Goal: Task Accomplishment & Management: Use online tool/utility

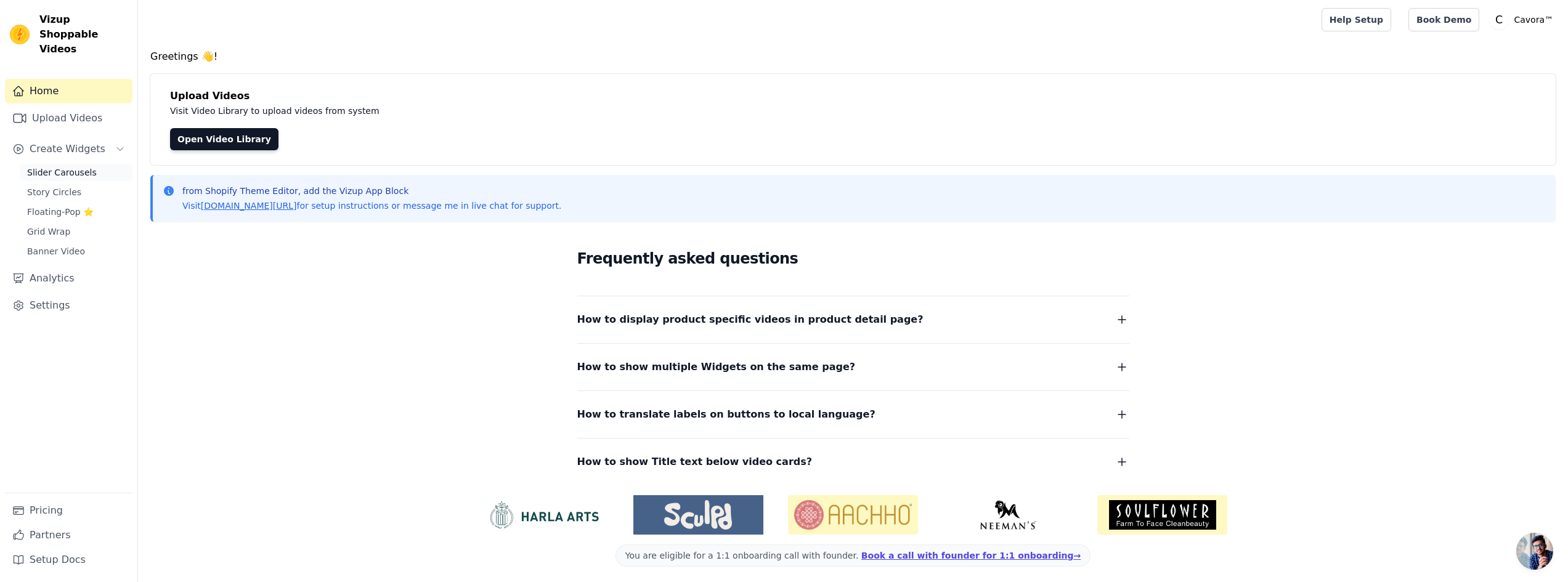
click at [66, 167] on span "Slider Carousels" at bounding box center [62, 172] width 70 height 13
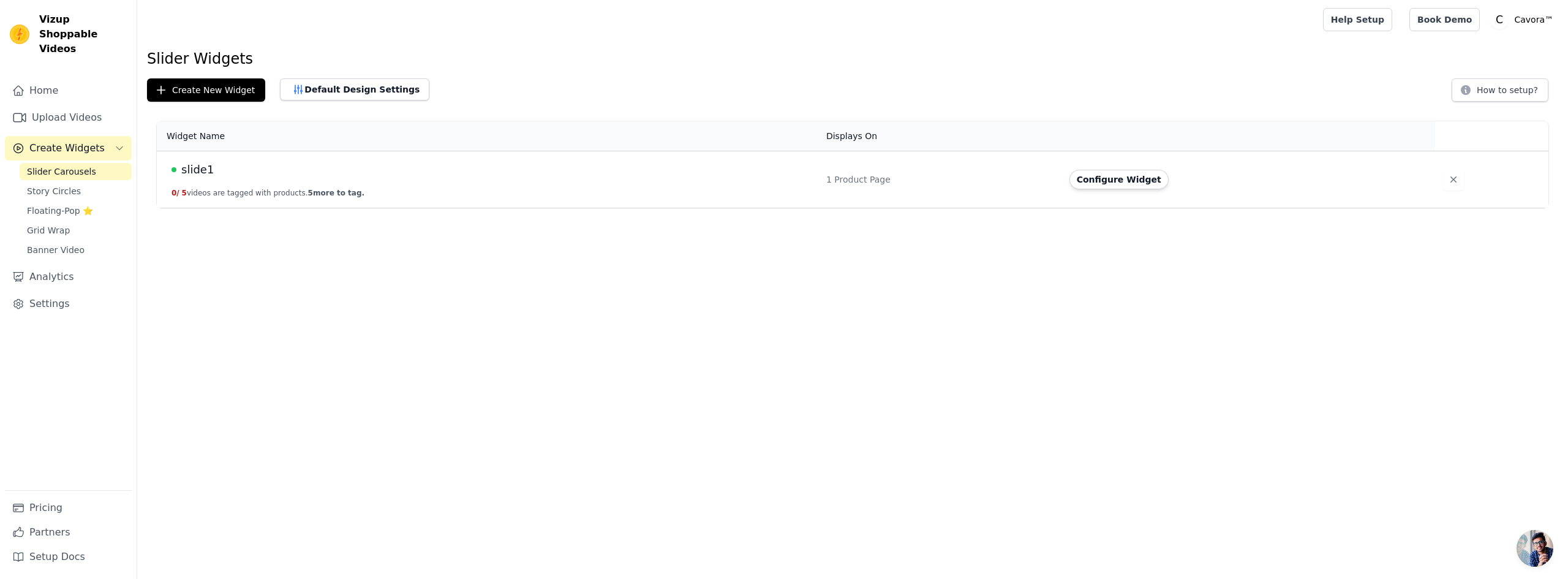
click at [952, 81] on div "Create New Widget Default Design Settings How to setup?" at bounding box center [853, 90] width 1412 height 24
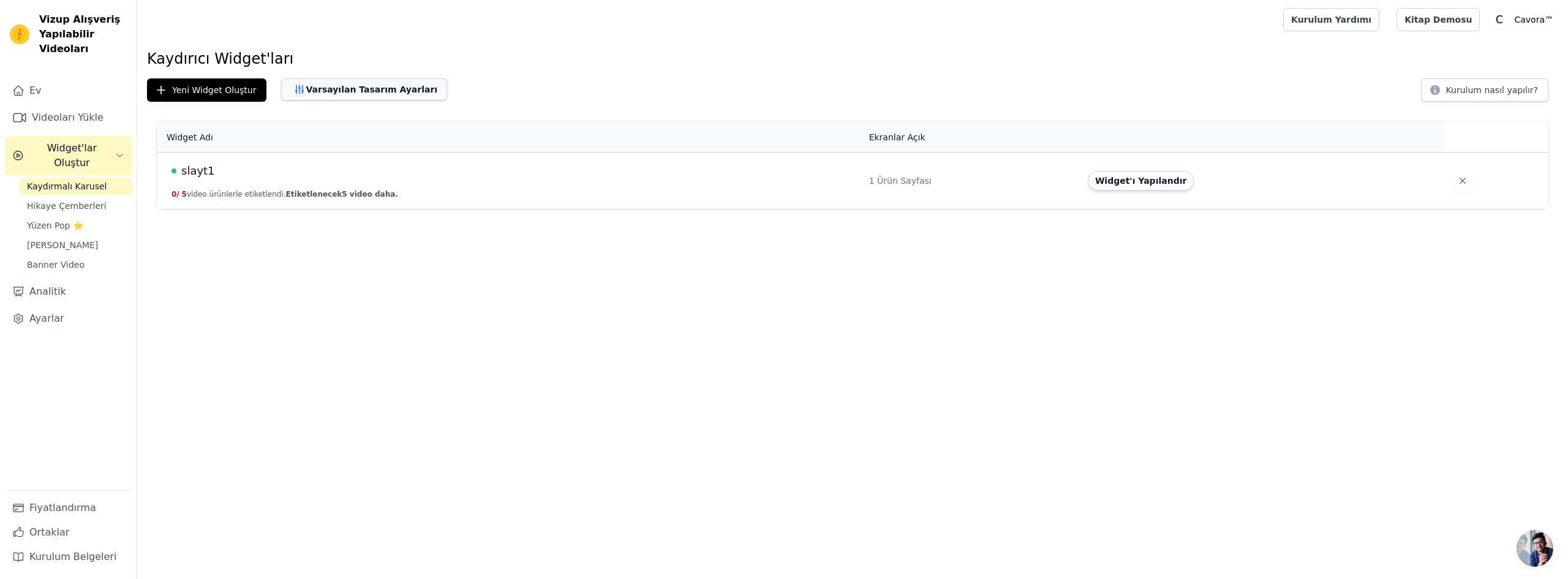
click at [357, 90] on font "Varsayılan Tasarım Ayarları" at bounding box center [371, 89] width 132 height 10
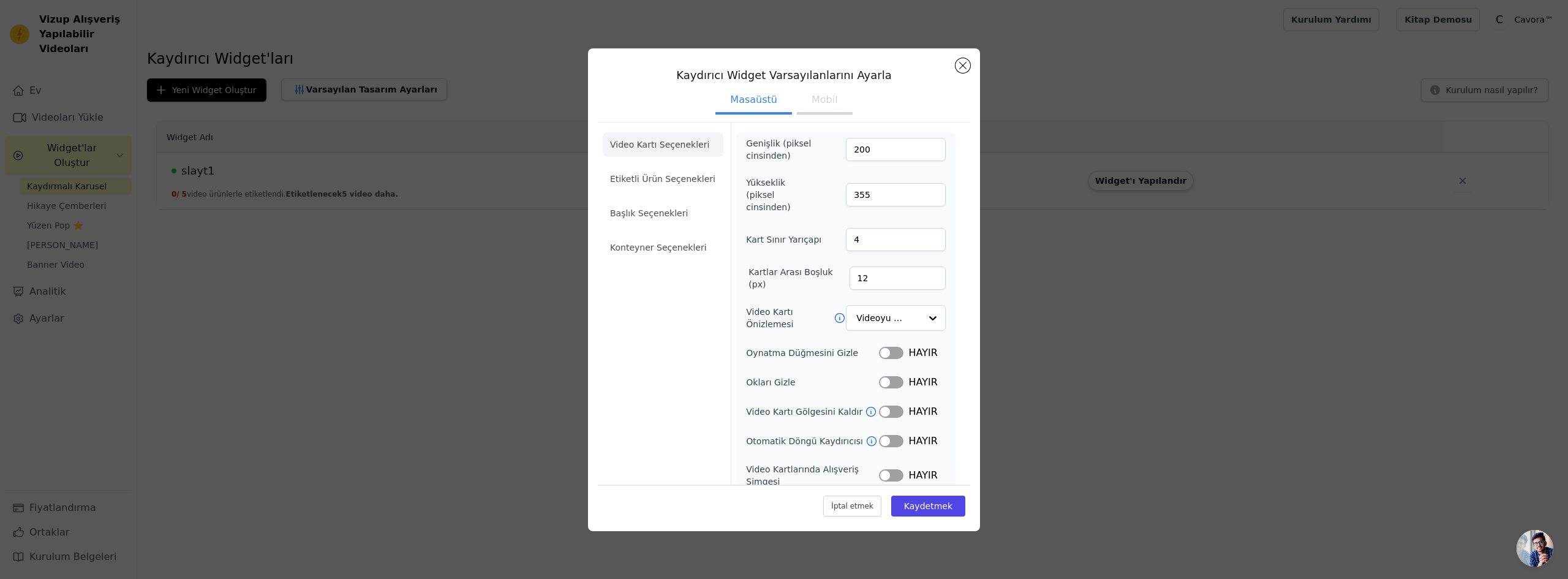
click at [890, 349] on div "Genişlik (piksel cinsinden) 200 Yükseklik (piksel cinsinden) 355 Kart Sınır Yar…" at bounding box center [846, 332] width 200 height 390
click at [890, 346] on div "HAYIR" at bounding box center [913, 353] width 67 height 14
click at [889, 347] on button "Etiket" at bounding box center [891, 353] width 24 height 12
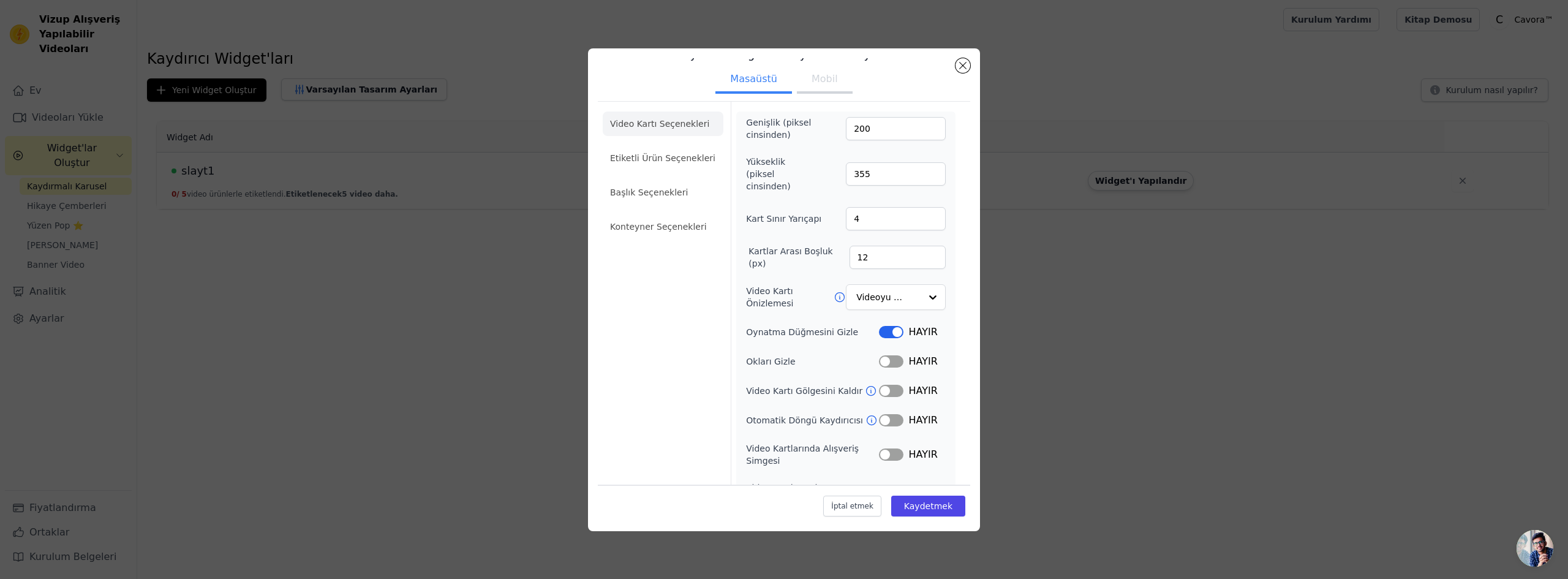
scroll to position [39, 0]
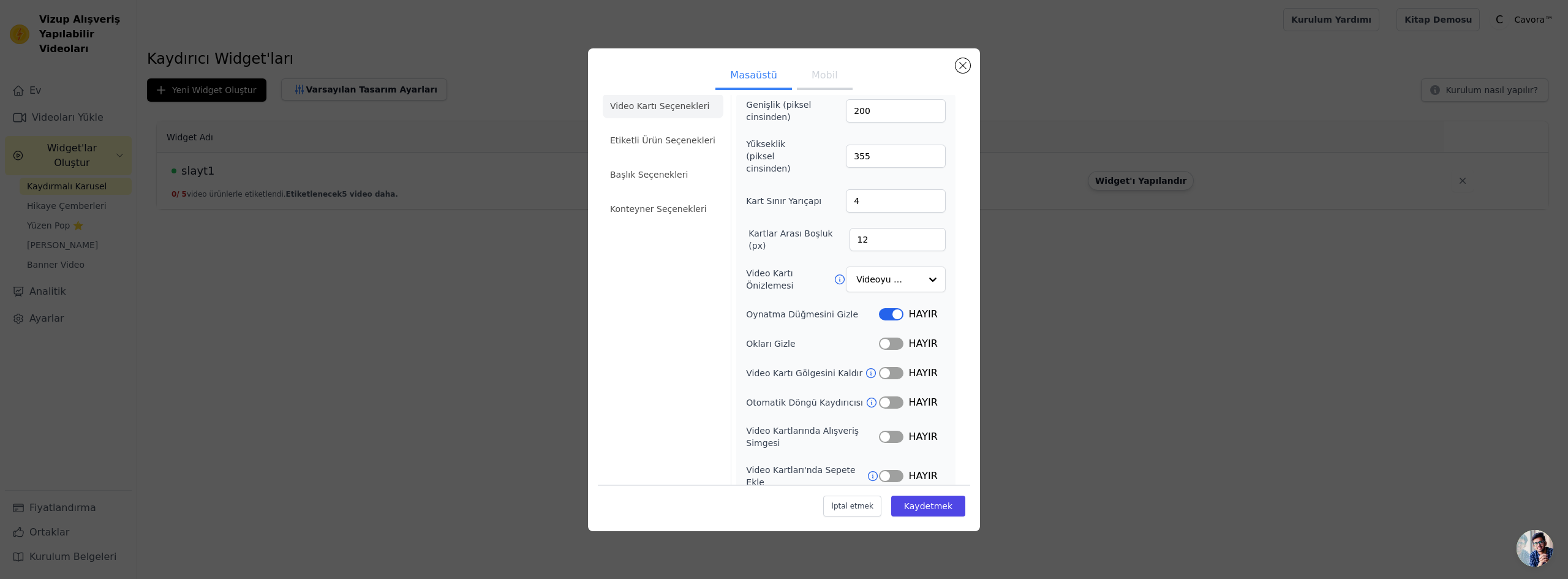
click at [866, 396] on icon at bounding box center [871, 402] width 12 height 12
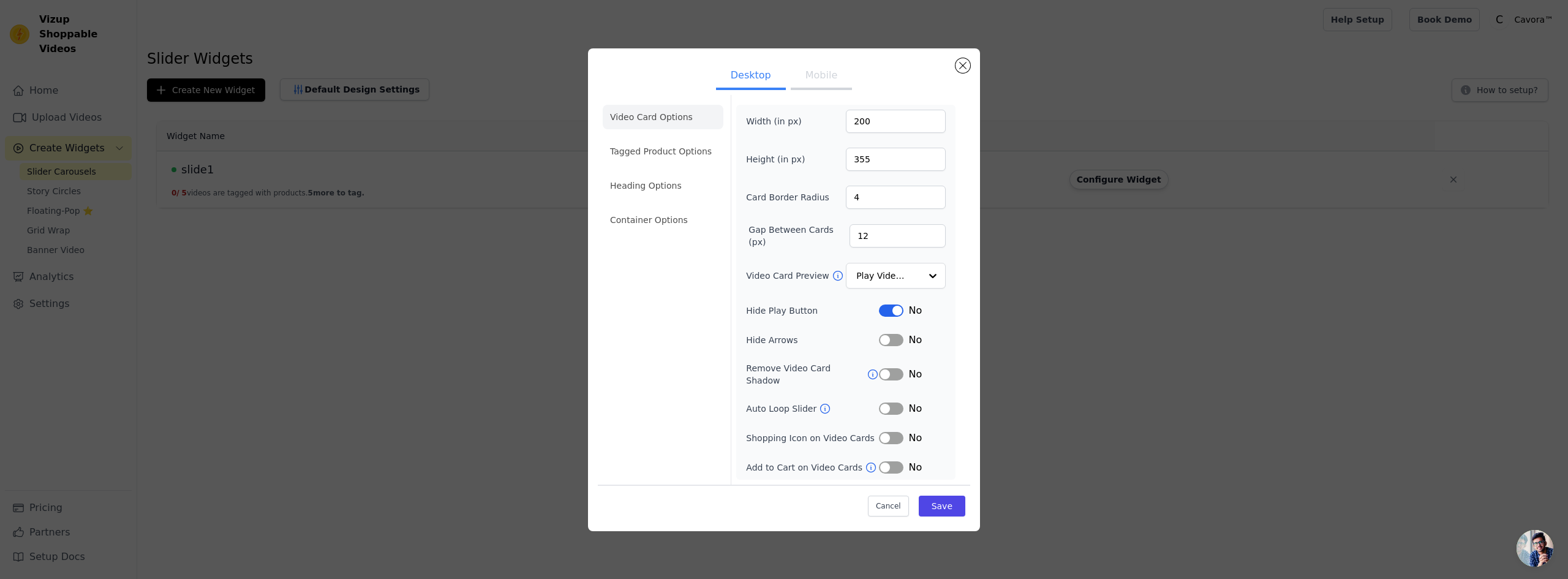
scroll to position [16, 0]
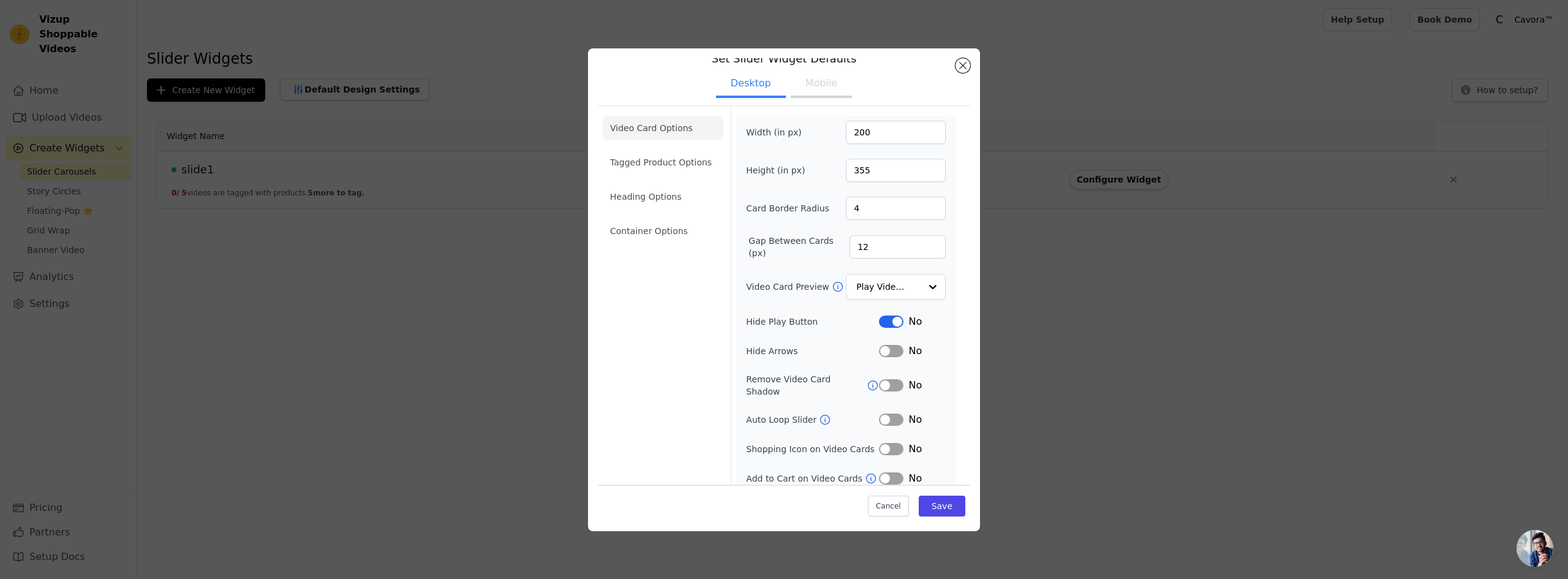
click at [782, 320] on label "Hide Play Button" at bounding box center [812, 322] width 133 height 12
click at [887, 414] on button "Label" at bounding box center [891, 420] width 24 height 12
click at [883, 443] on button "Label" at bounding box center [891, 449] width 24 height 12
click at [864, 285] on input "Video Card Preview" at bounding box center [888, 287] width 63 height 24
click at [777, 291] on label "Video Card Preview" at bounding box center [789, 287] width 85 height 12
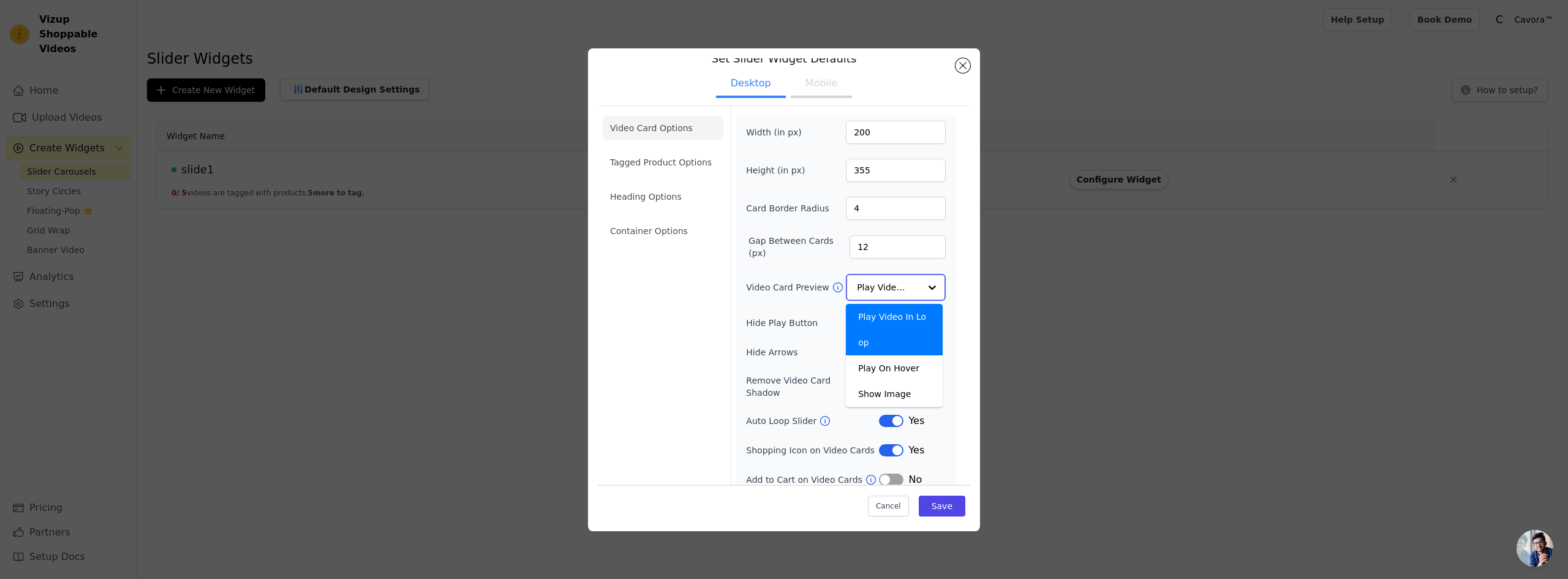
click at [857, 291] on input "Video Card Preview" at bounding box center [888, 287] width 63 height 24
click at [782, 328] on div "Width (in px) 200 Height (in px) 355 Card Border Radius 4 Gap Between Cards (px…" at bounding box center [846, 303] width 200 height 365
click at [947, 502] on button "Save" at bounding box center [941, 506] width 46 height 21
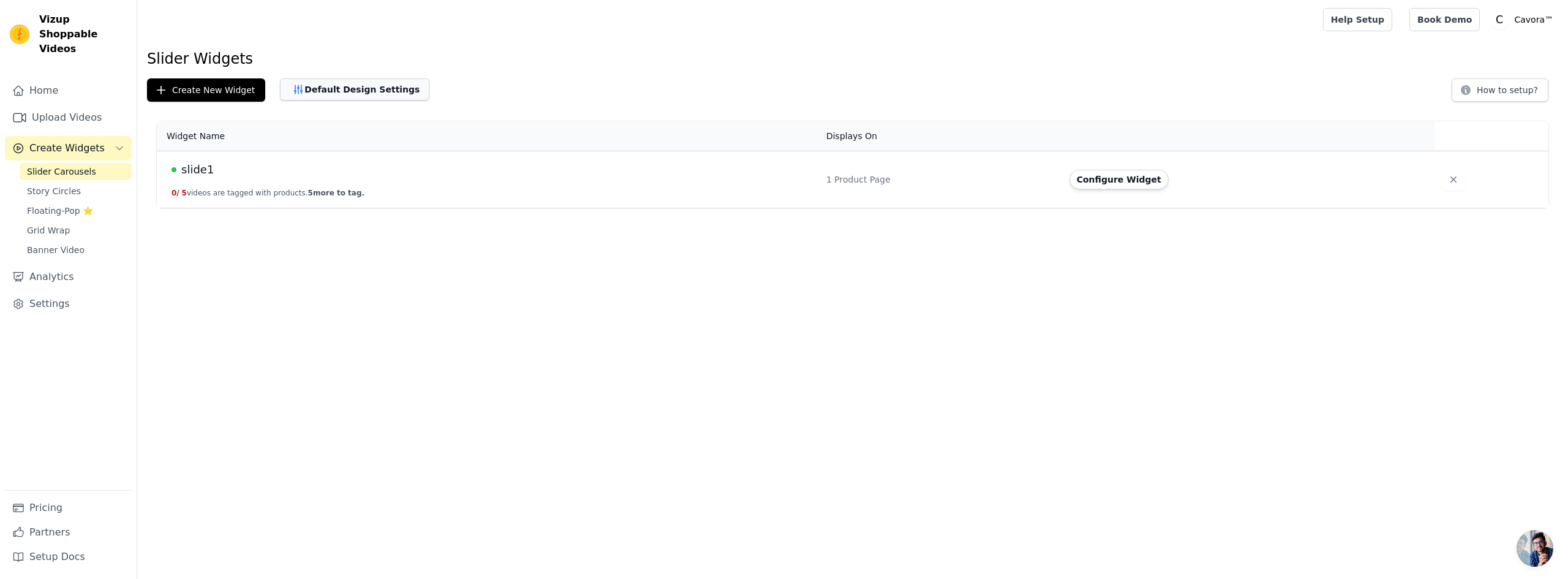
click at [354, 89] on button "Default Design Settings" at bounding box center [355, 90] width 149 height 22
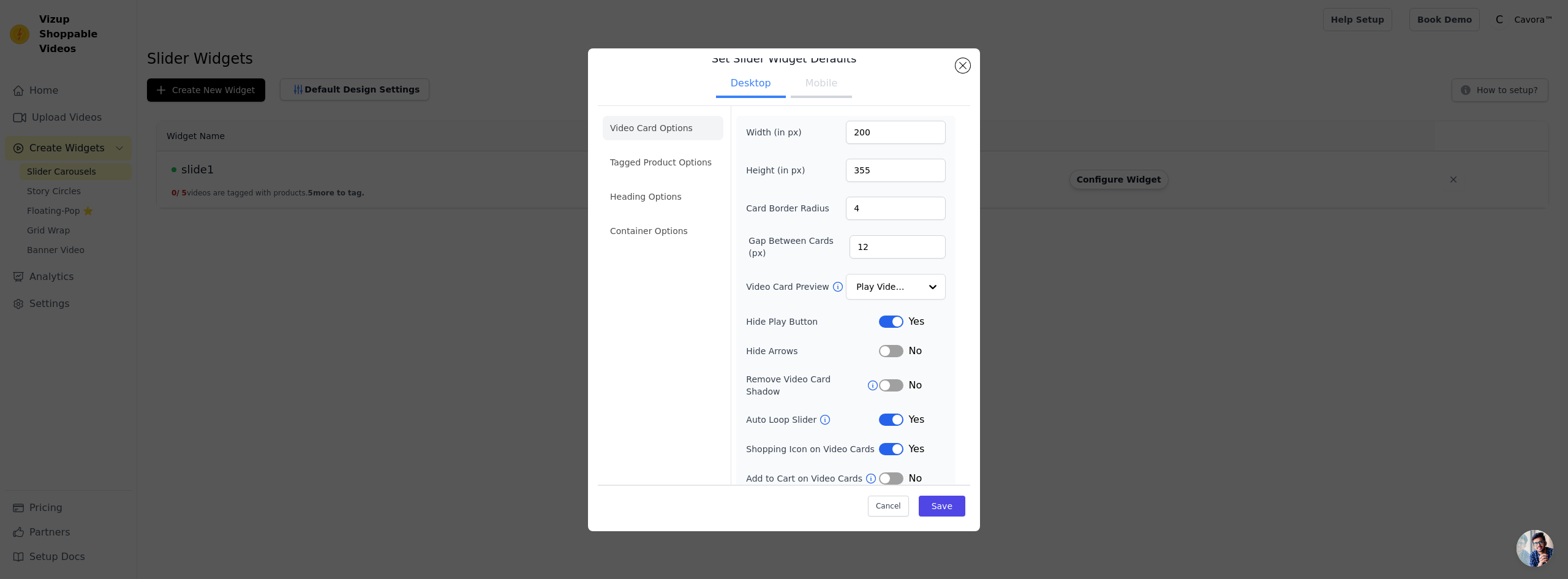
click at [890, 443] on button "Label" at bounding box center [891, 449] width 24 height 12
click at [819, 414] on icon at bounding box center [825, 420] width 12 height 12
click at [864, 289] on input "Video Card Preview" at bounding box center [888, 287] width 63 height 24
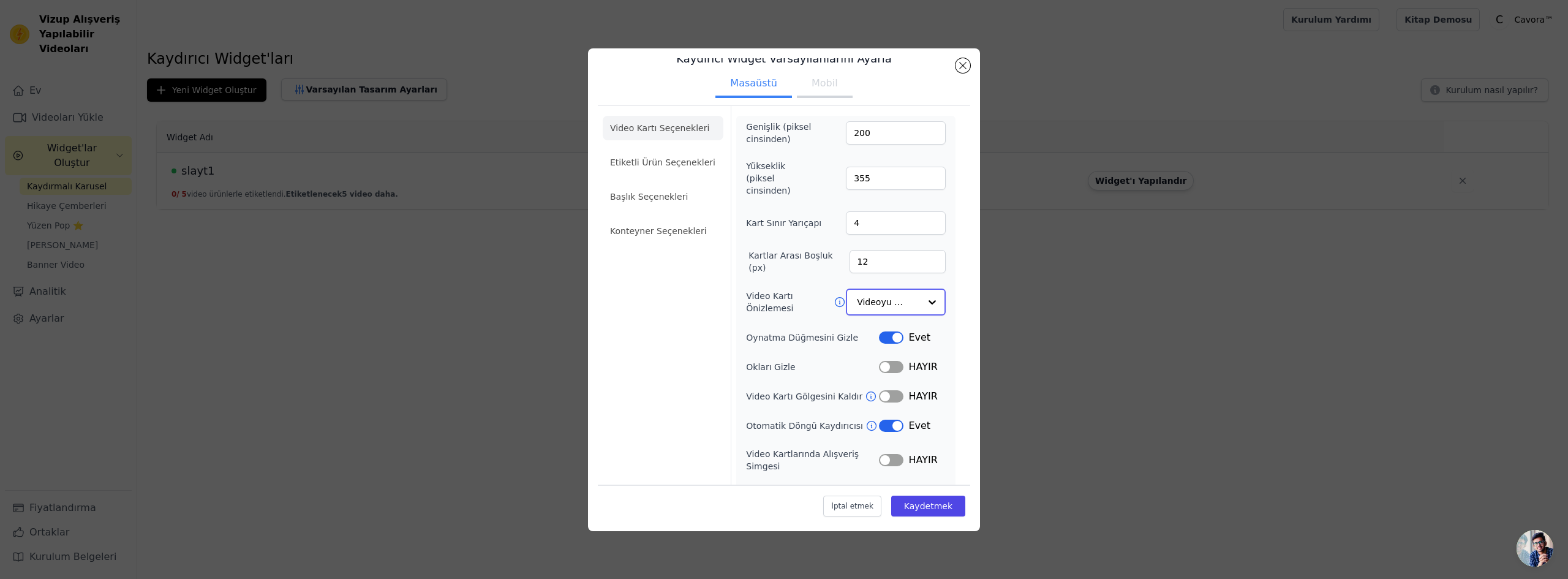
click at [865, 293] on input "Video Kartı Önizlemesi" at bounding box center [888, 302] width 63 height 24
click at [797, 306] on div "Genişlik (piksel cinsinden) 200 Yükseklik (piksel cinsinden) 355 Kart Sınır Yar…" at bounding box center [846, 315] width 200 height 390
click at [884, 293] on input "Video Kartı Önizlemesi" at bounding box center [888, 302] width 63 height 24
click at [869, 378] on font "Hover'da Oynat" at bounding box center [892, 383] width 67 height 10
click at [794, 295] on label "Video Kartı Önizlemesi" at bounding box center [790, 301] width 88 height 24
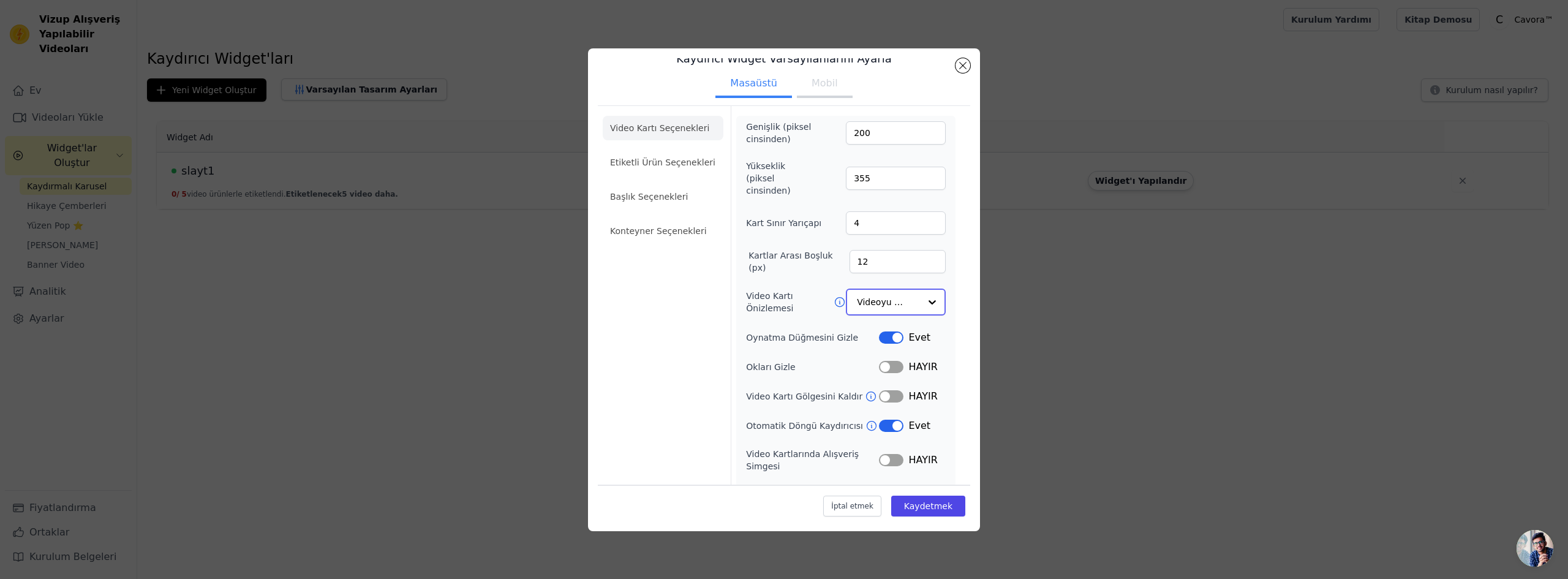
click at [857, 295] on input "Video Kartı Önizlemesi" at bounding box center [888, 302] width 63 height 24
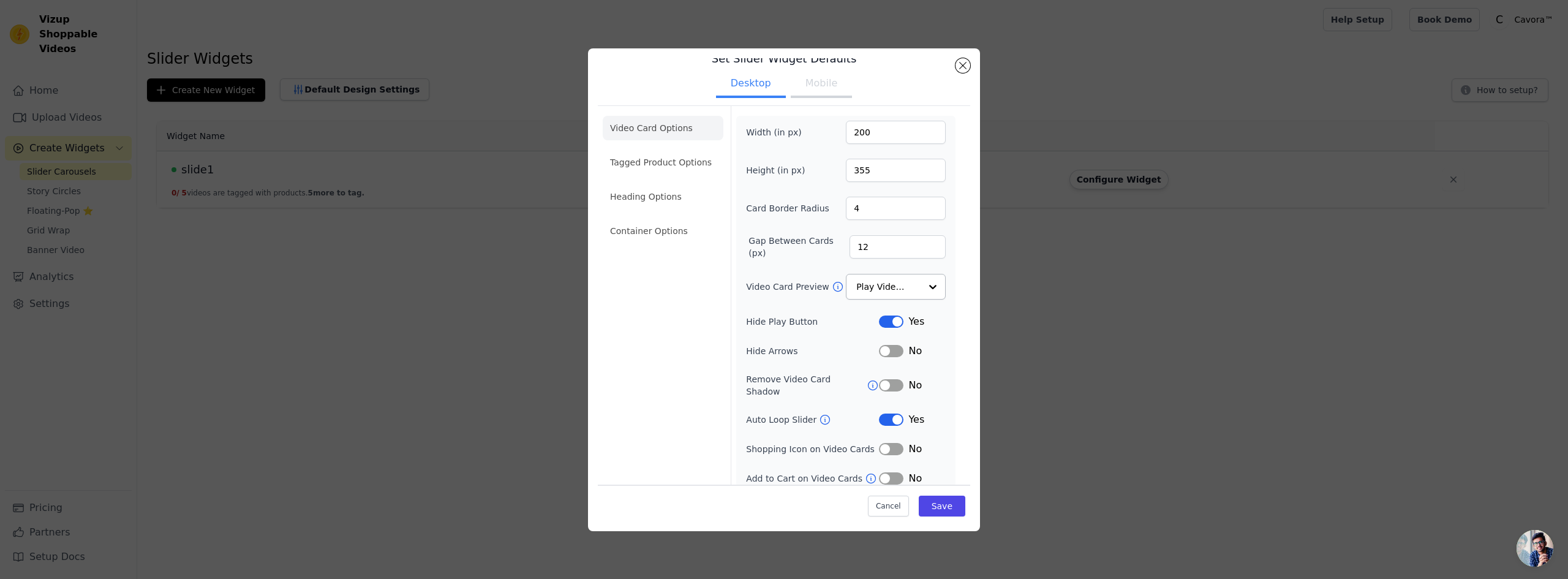
click at [761, 226] on div "Width (in px) 200 Height (in px) 355 Card Border Radius 4 Gap Between Cards (px…" at bounding box center [846, 303] width 200 height 365
click at [881, 275] on input "Video Card Preview" at bounding box center [888, 287] width 63 height 24
click at [849, 356] on div "Play On Hover" at bounding box center [894, 368] width 97 height 26
click at [924, 500] on button "Save" at bounding box center [941, 506] width 46 height 21
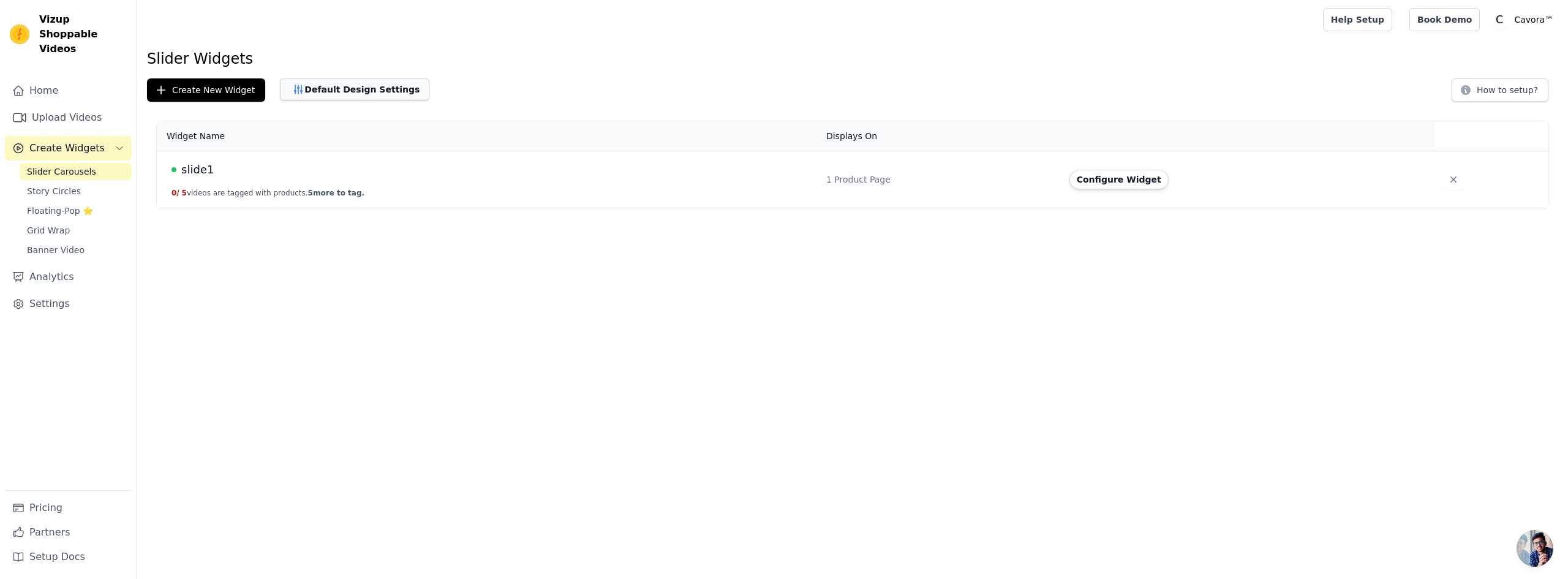
click at [361, 86] on button "Default Design Settings" at bounding box center [355, 90] width 149 height 22
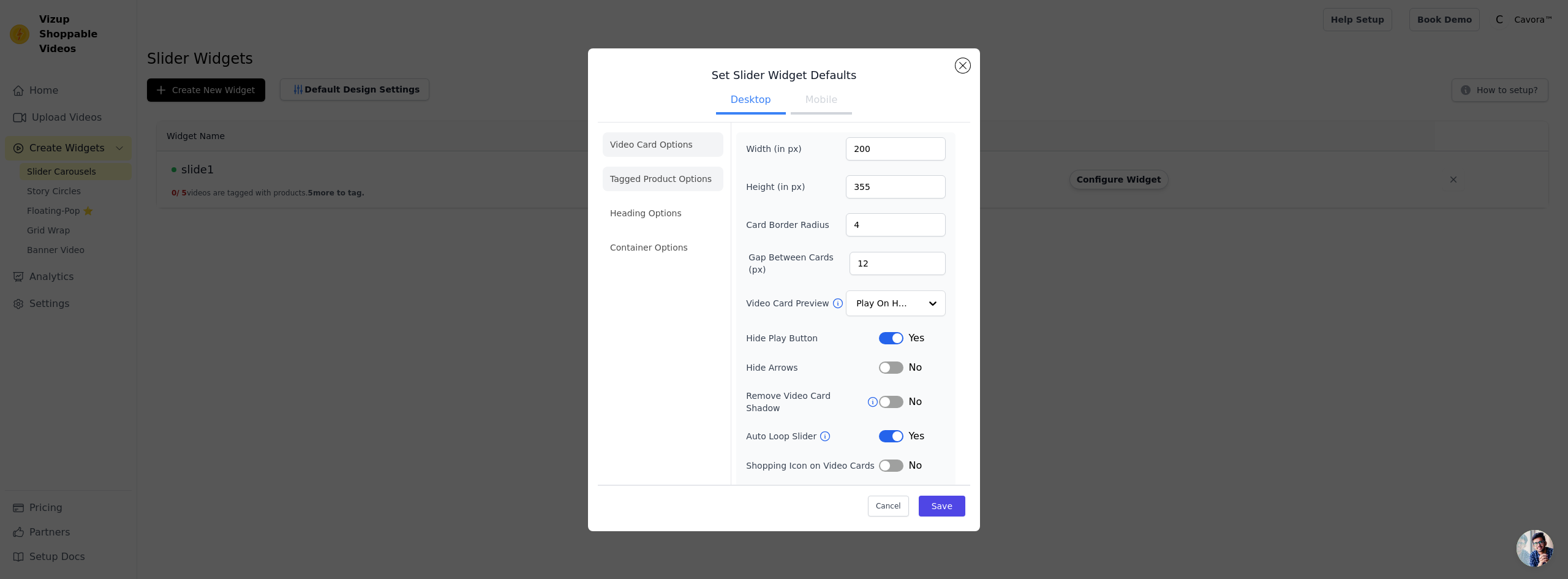
click at [644, 172] on li "Tagged Product Options" at bounding box center [663, 178] width 120 height 24
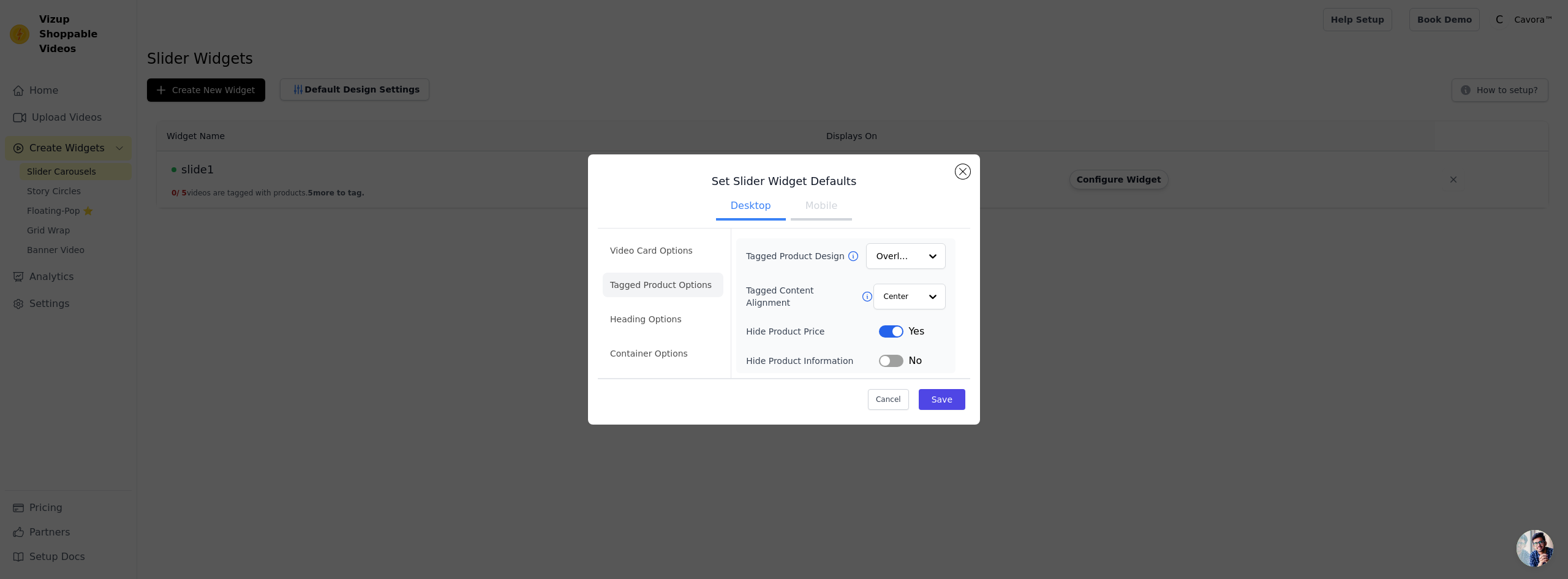
click at [825, 212] on button "Mobile" at bounding box center [822, 207] width 62 height 27
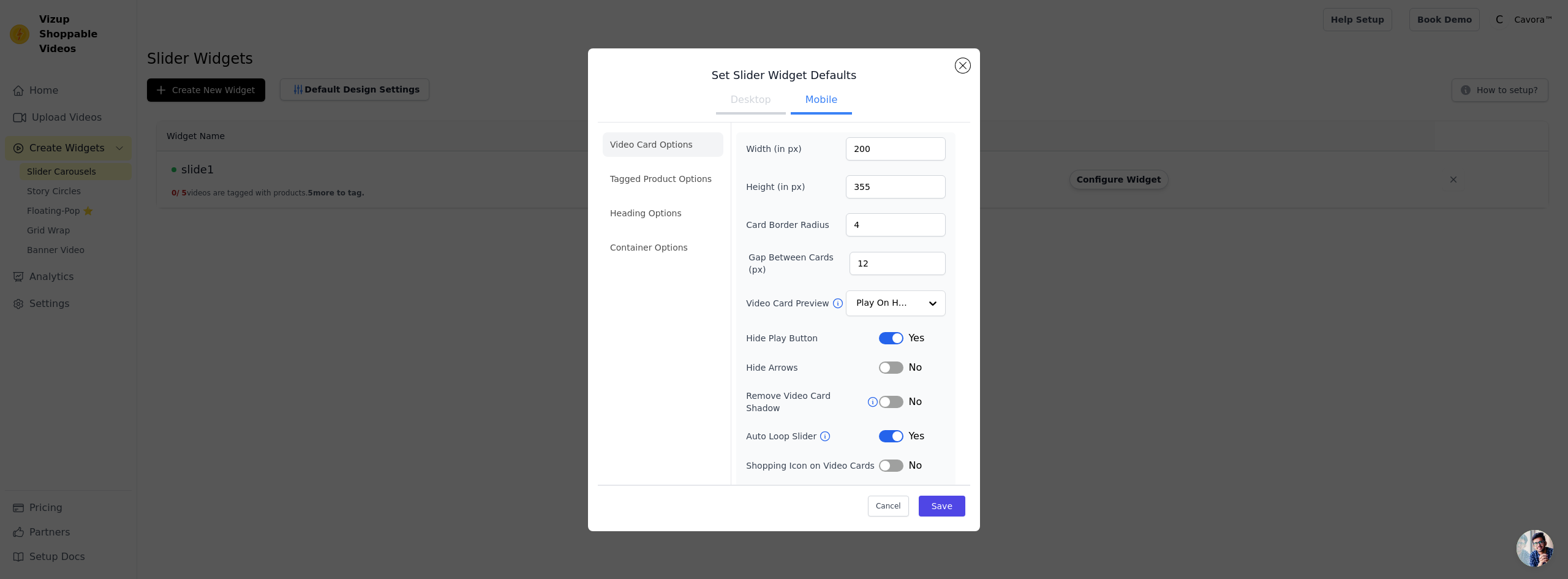
click at [725, 105] on button "Desktop" at bounding box center [751, 101] width 70 height 27
click at [801, 95] on button "Mobile" at bounding box center [822, 101] width 62 height 27
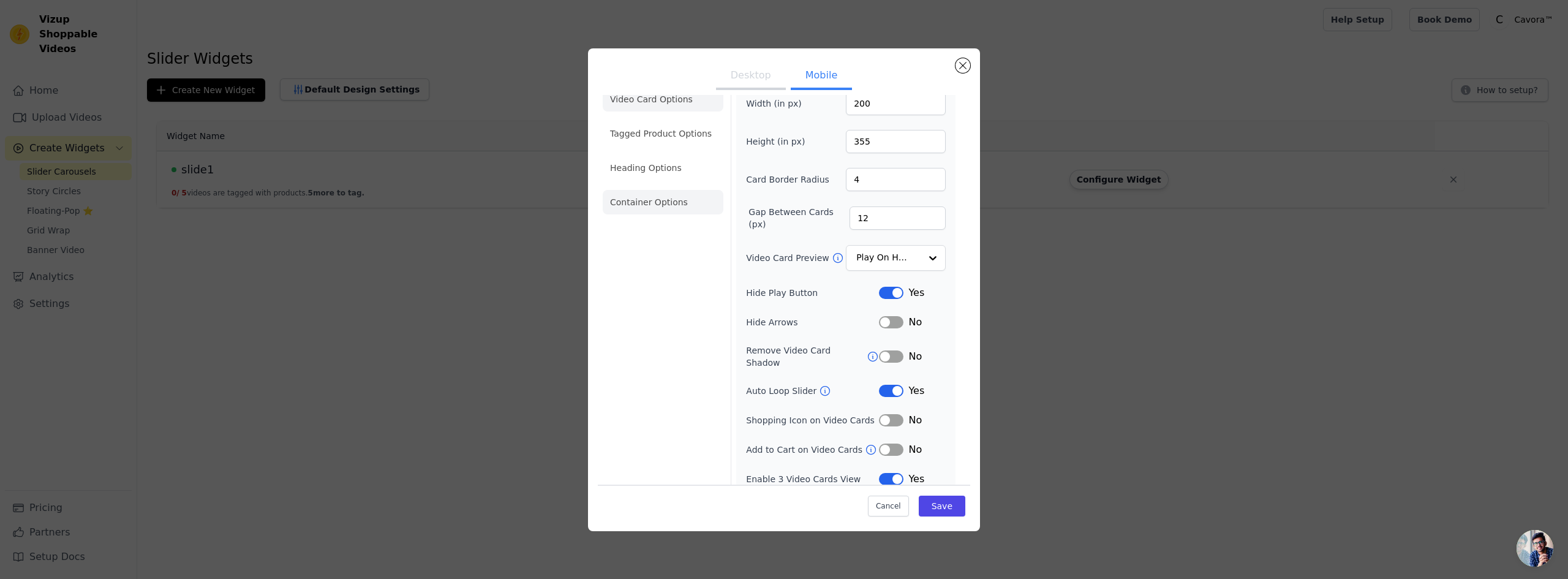
scroll to position [46, 0]
click at [664, 171] on li "Heading Options" at bounding box center [663, 167] width 120 height 24
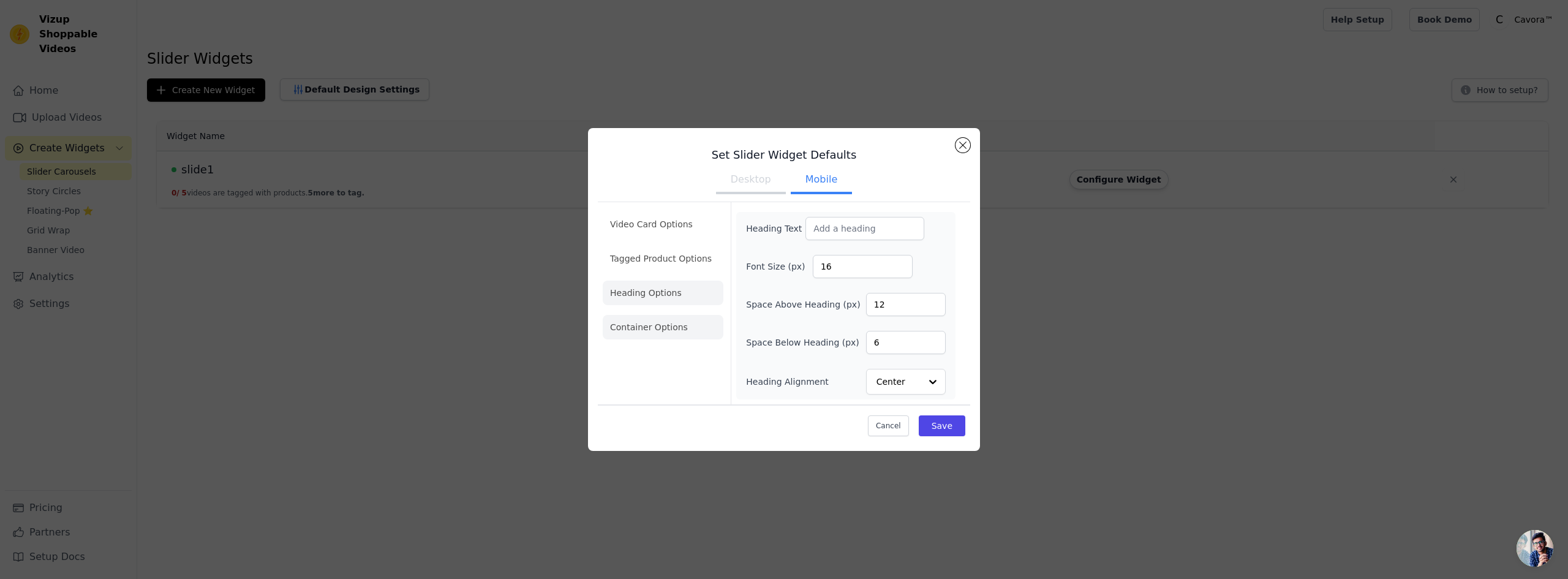
click at [656, 321] on li "Container Options" at bounding box center [663, 327] width 120 height 24
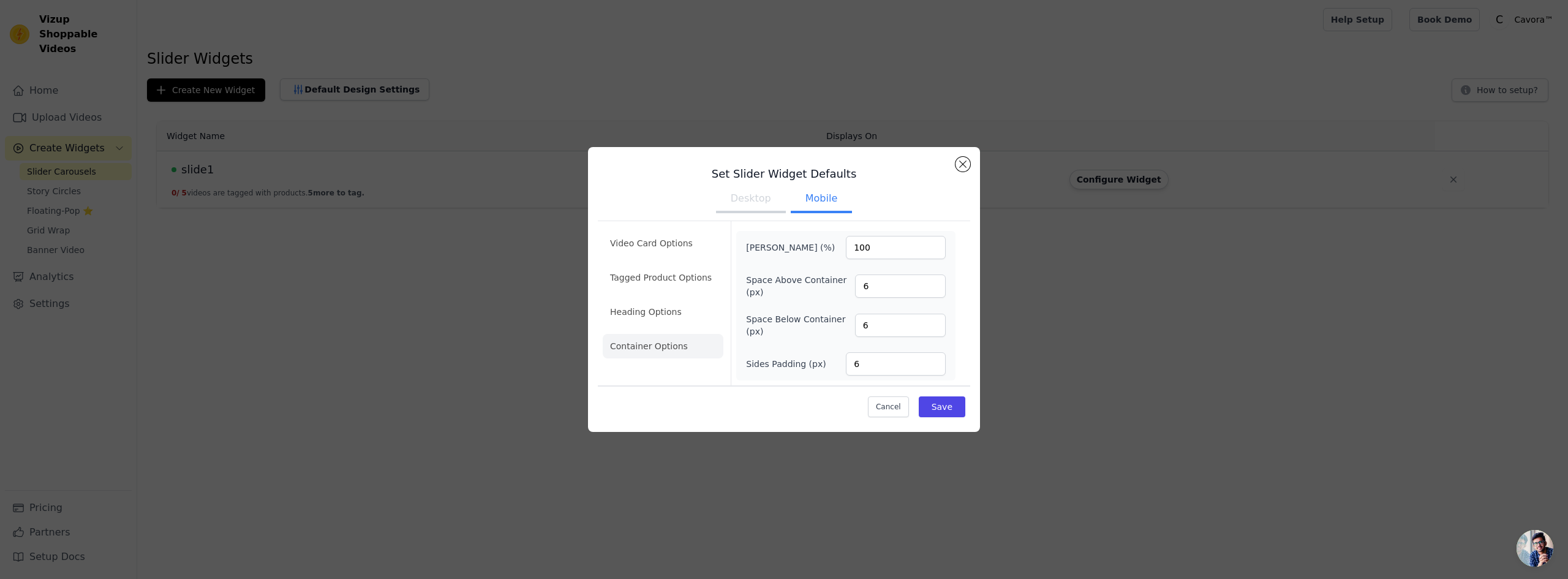
click at [805, 205] on button "Mobile" at bounding box center [822, 199] width 62 height 27
click at [685, 297] on ul "Video Card Options Tagged Product Options Heading Options Container Options" at bounding box center [663, 295] width 120 height 138
click at [685, 246] on li "Video Card Options" at bounding box center [663, 243] width 120 height 24
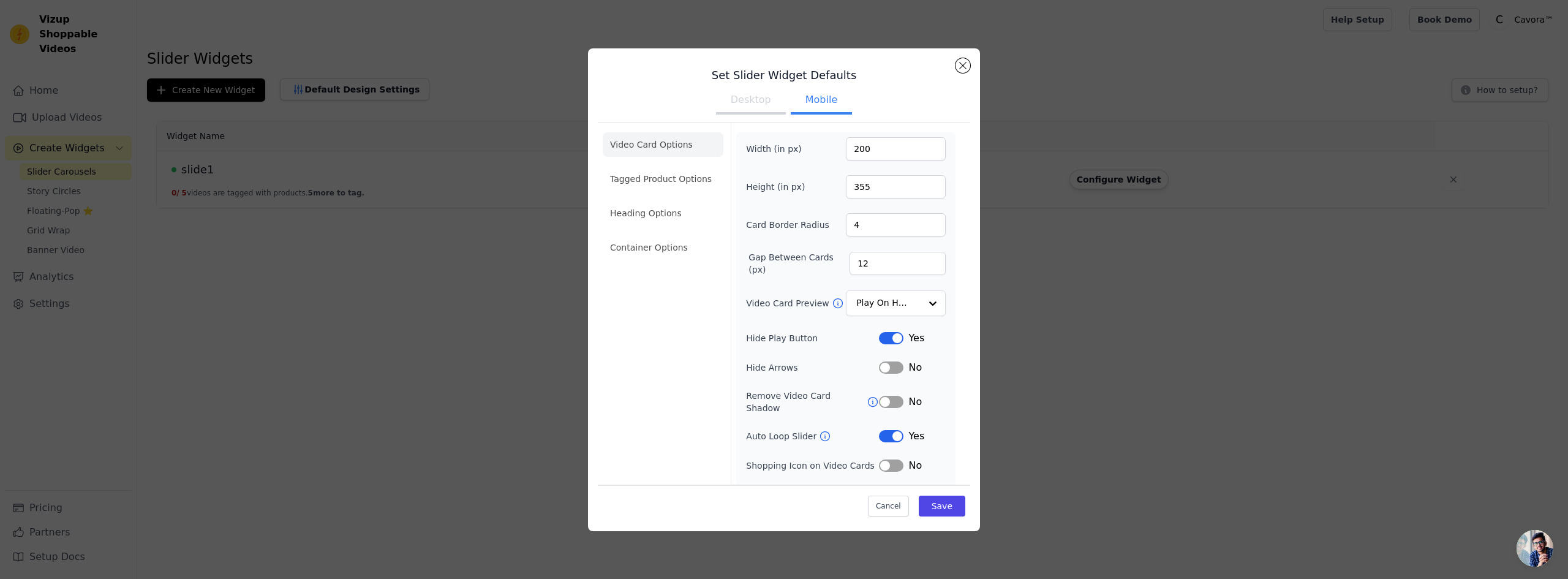
click at [821, 107] on button "Mobile" at bounding box center [822, 101] width 62 height 27
click at [893, 293] on input "Video Card Preview" at bounding box center [888, 303] width 63 height 24
click at [875, 331] on div "Play Video In Loop" at bounding box center [894, 346] width 97 height 52
click at [738, 307] on div "Width (in px) 200 Height (in px) 355 Card Border Radius 4 Gap Between Cards (px…" at bounding box center [846, 335] width 219 height 405
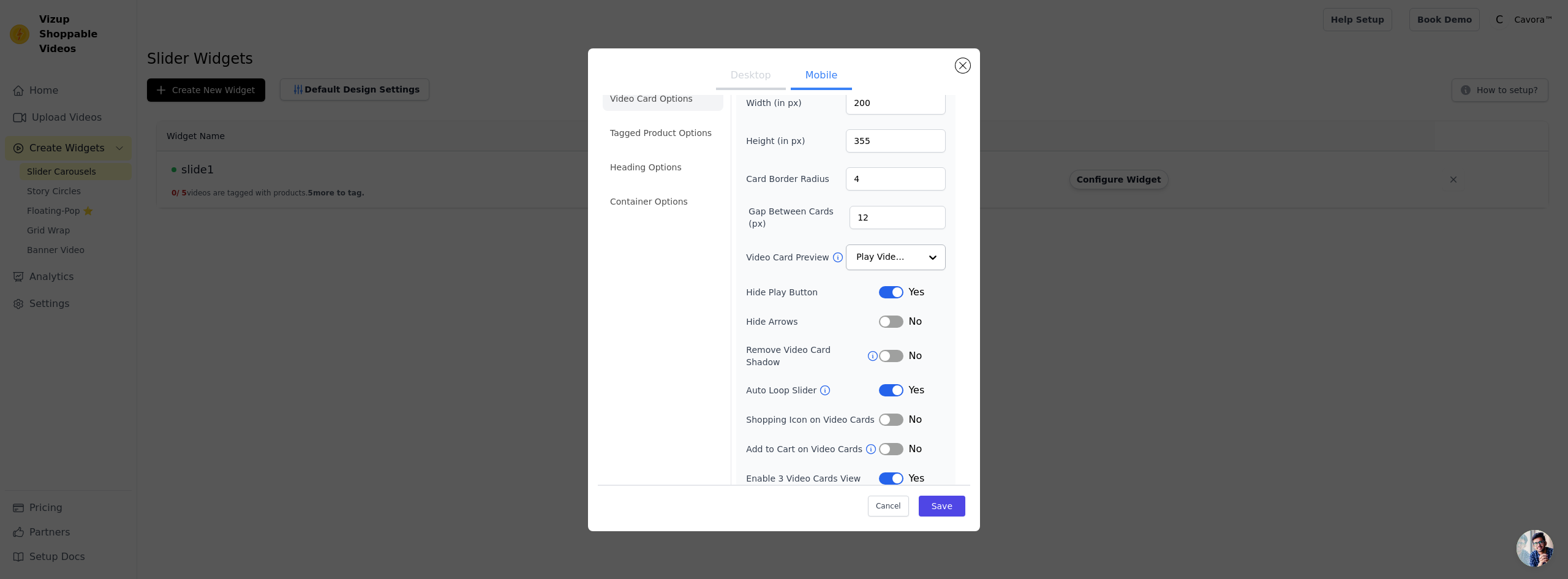
click at [833, 255] on icon at bounding box center [837, 257] width 9 height 9
click at [848, 253] on div "Play Video In Loop" at bounding box center [896, 257] width 100 height 27
click at [755, 265] on div "Video Card Preview Play Video In Loop Play On Hover Show Image Option Play Vide…" at bounding box center [846, 257] width 200 height 26
click at [700, 288] on div "Video Card Options Tagged Product Options Heading Options Container Options" at bounding box center [663, 286] width 120 height 419
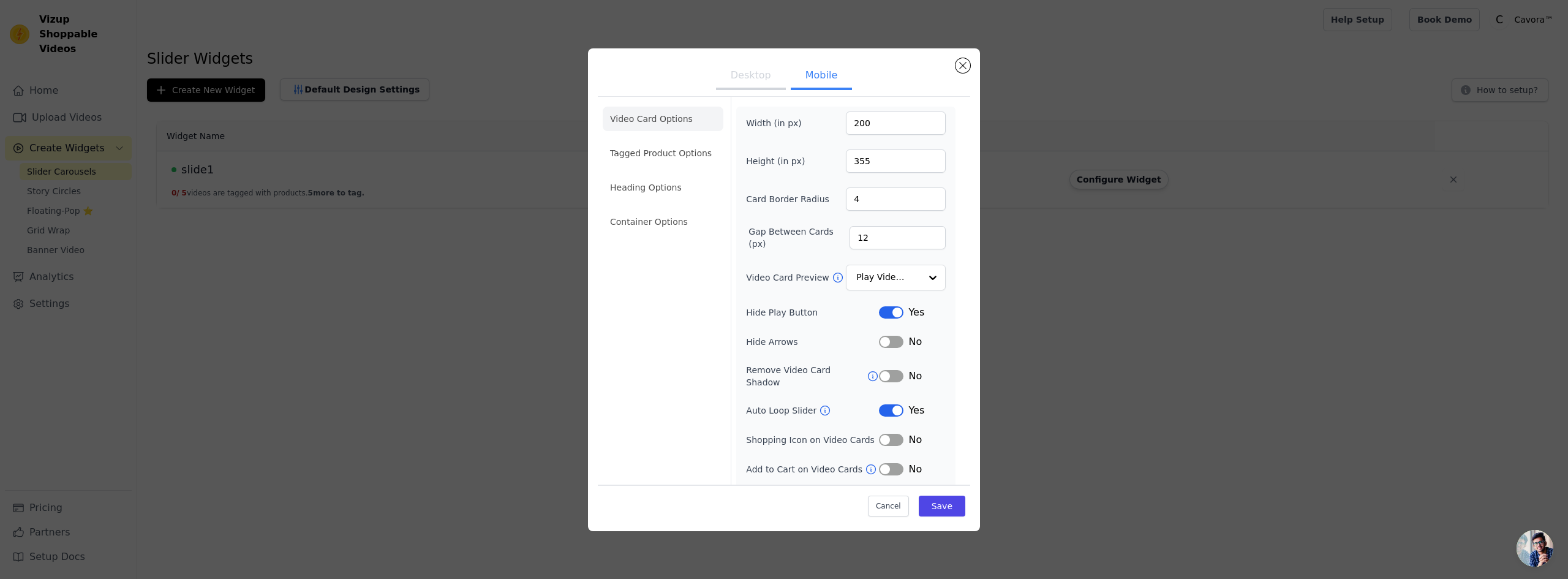
scroll to position [0, 0]
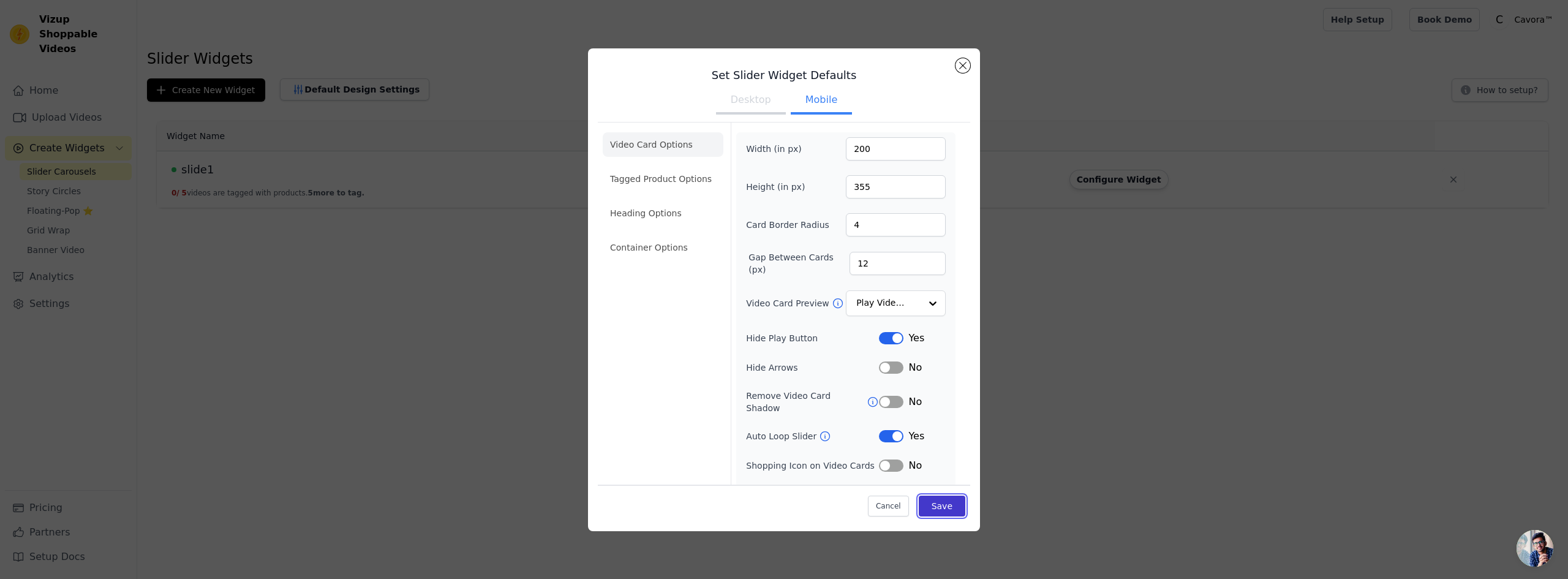
click at [926, 508] on button "Save" at bounding box center [941, 506] width 46 height 21
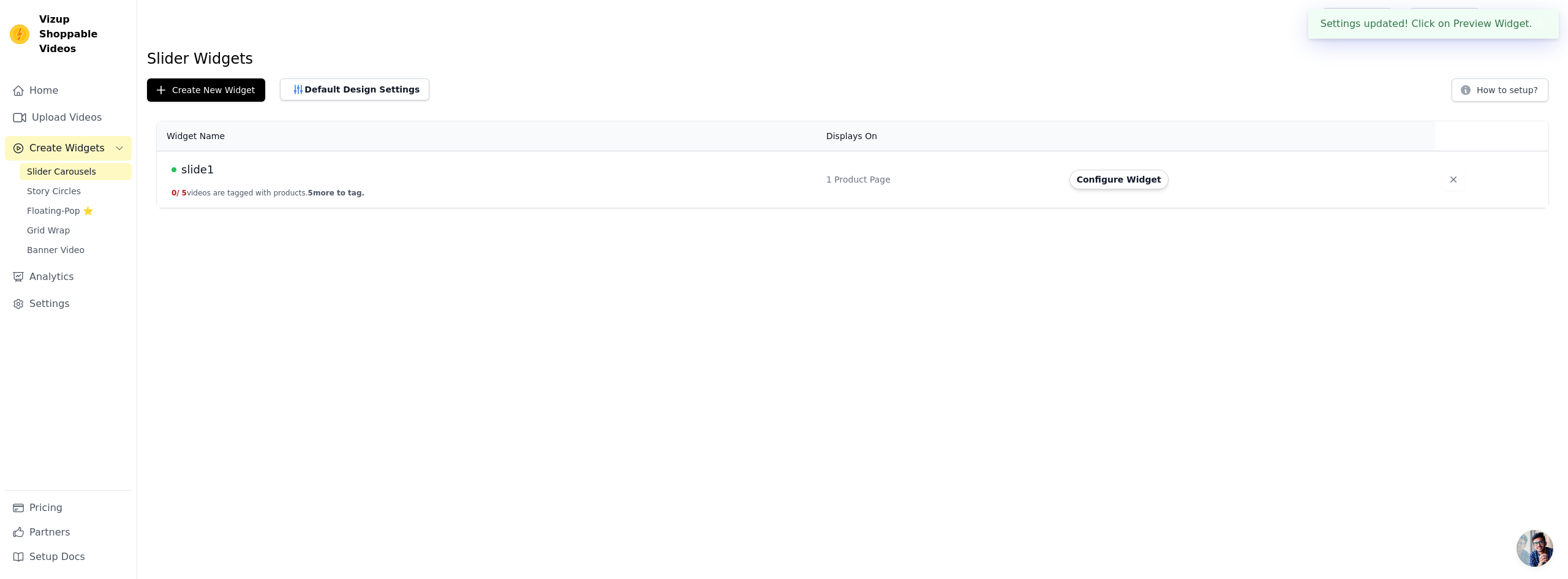
click at [857, 208] on html "Settings updated! Click on Preview Widget. ✖ Vizup Shoppable Videos Home Upload…" at bounding box center [784, 103] width 1568 height 208
click at [1132, 188] on button "Configure Widget" at bounding box center [1120, 179] width 100 height 20
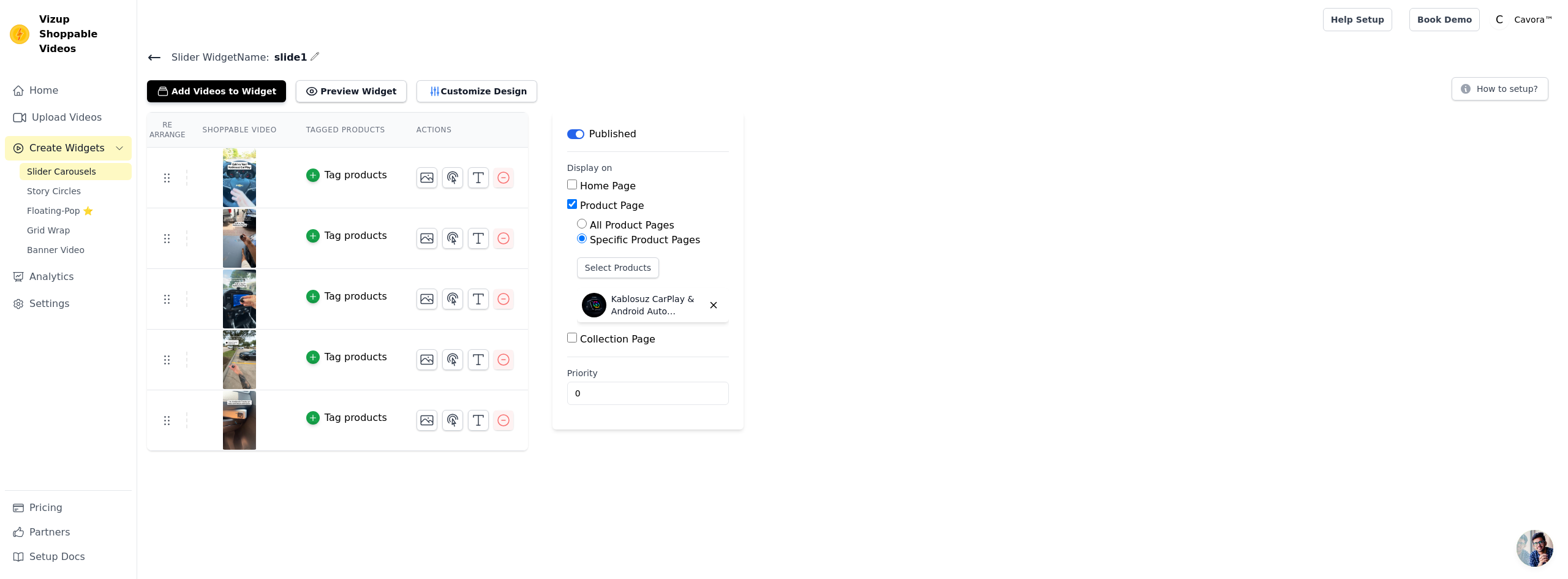
click at [868, 176] on div "Re Arrange Shoppable Video Tagged Products Actions Tag products Tag products Ta…" at bounding box center [853, 281] width 1431 height 339
click at [567, 180] on input "Home Page" at bounding box center [572, 184] width 10 height 10
checkbox input "true"
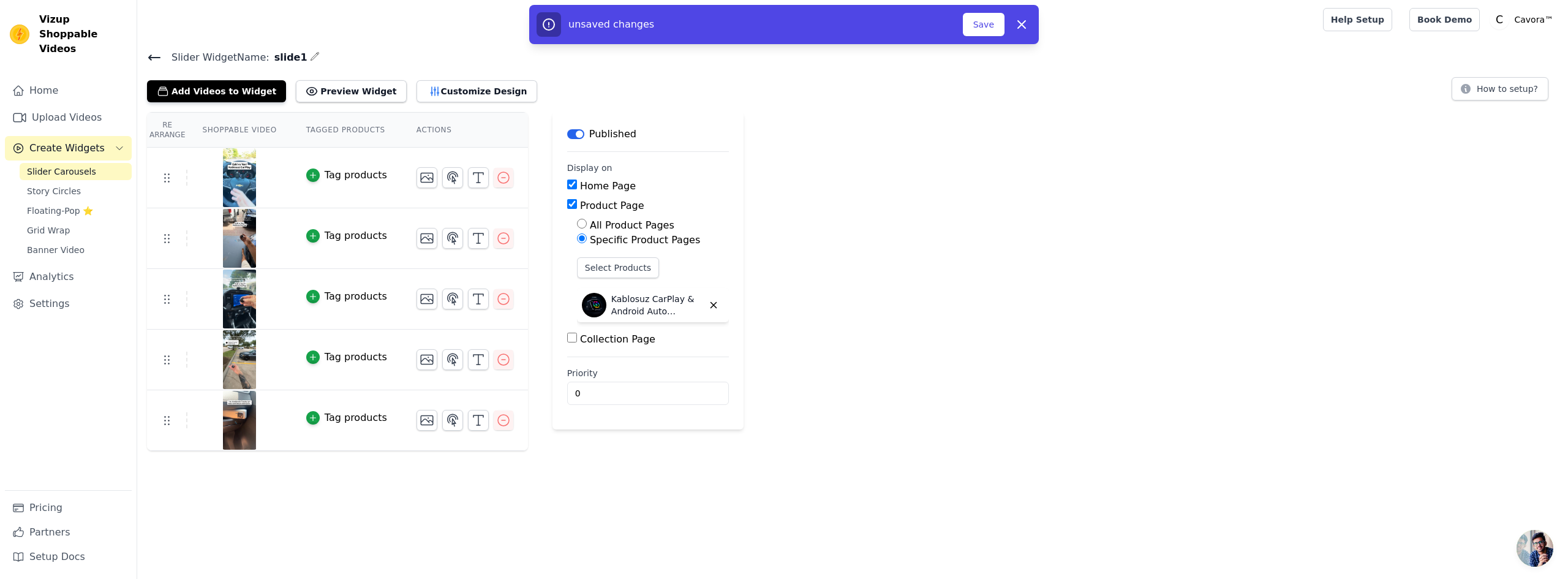
click at [567, 342] on input "Collection Page" at bounding box center [572, 337] width 10 height 10
click at [567, 337] on input "Collection Page" at bounding box center [572, 337] width 10 height 10
checkbox input "false"
click at [978, 22] on button "Save" at bounding box center [984, 25] width 42 height 24
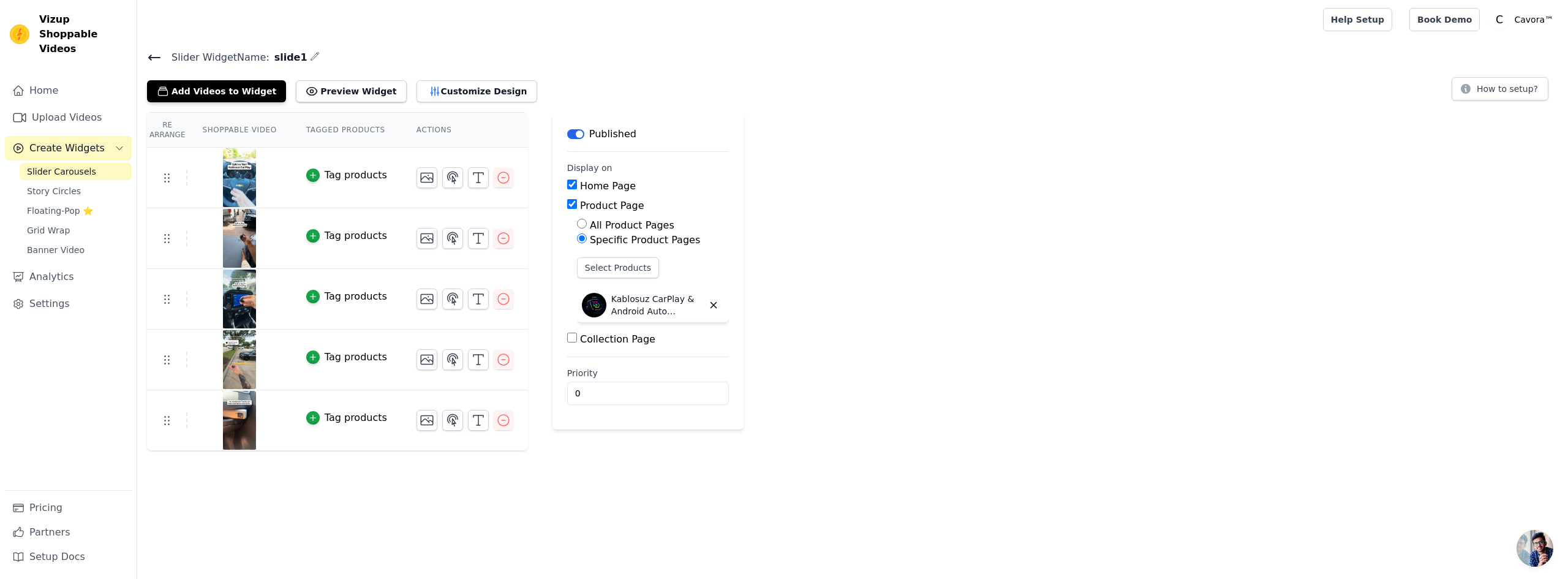
click at [242, 128] on th "Shoppable Video" at bounding box center [239, 130] width 103 height 35
click at [74, 183] on link "Story Circles" at bounding box center [75, 191] width 112 height 17
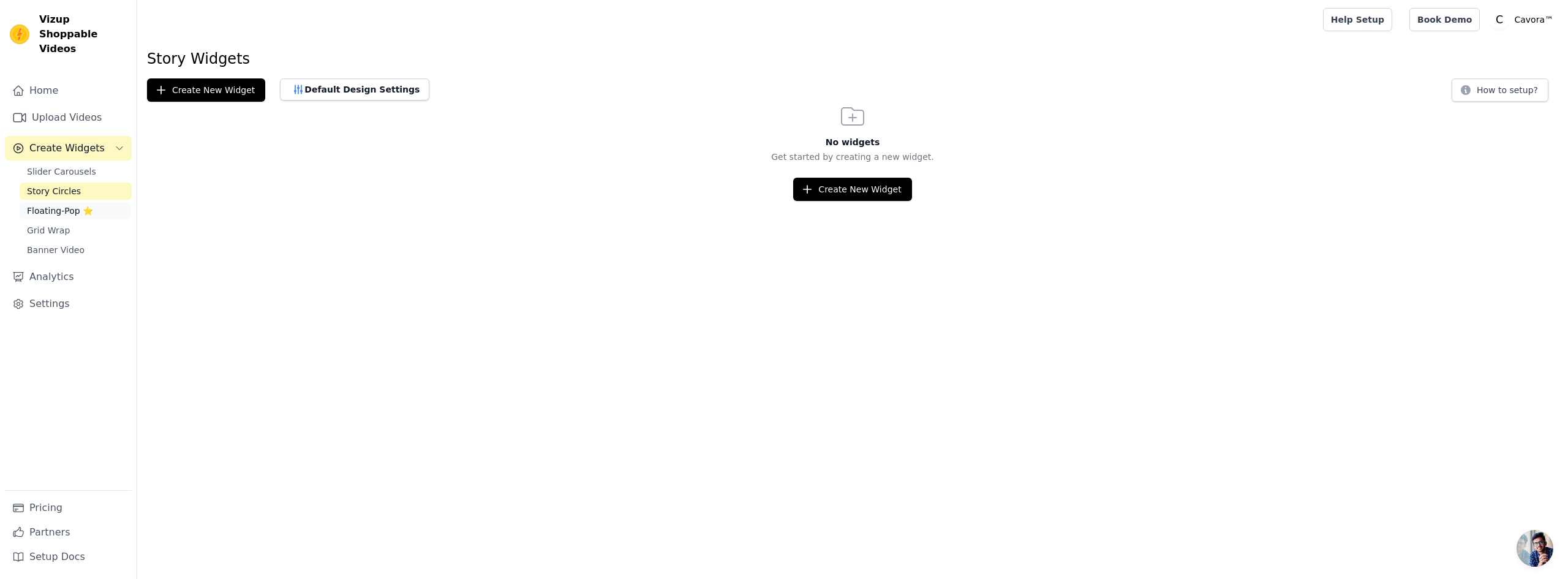
click at [73, 205] on span "Floating-Pop ⭐" at bounding box center [60, 211] width 66 height 12
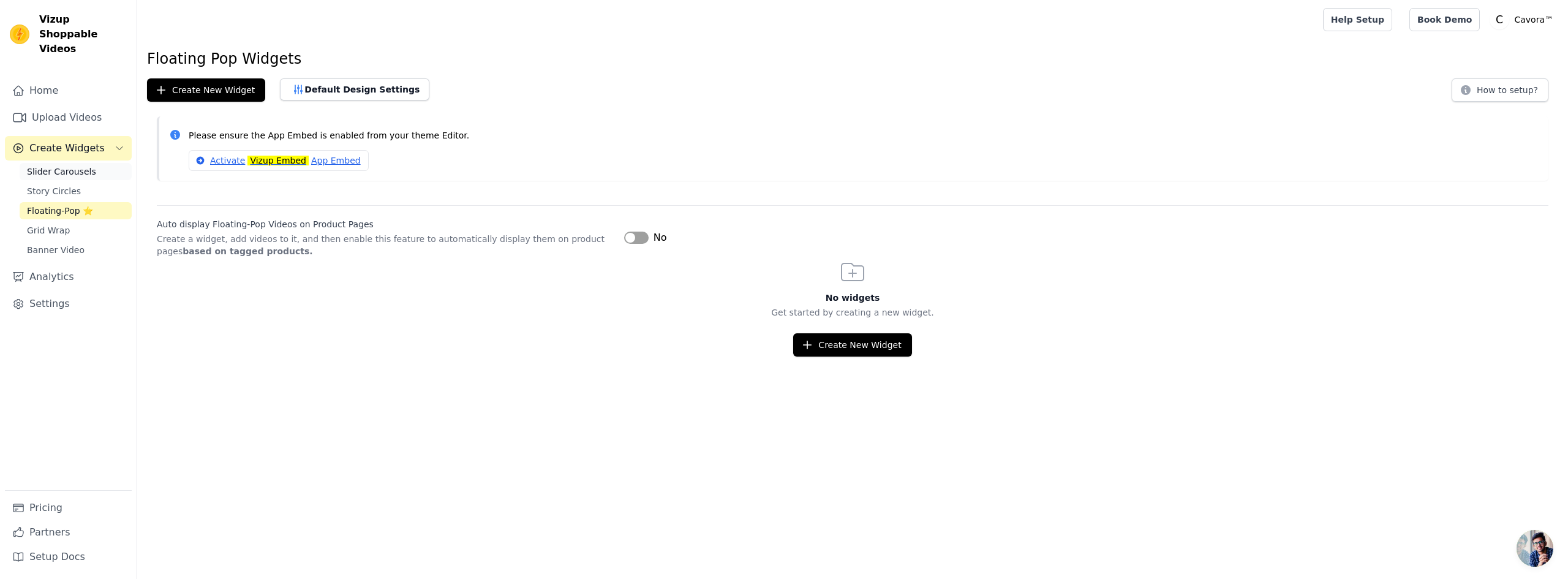
click at [65, 166] on span "Slider Carousels" at bounding box center [62, 172] width 69 height 12
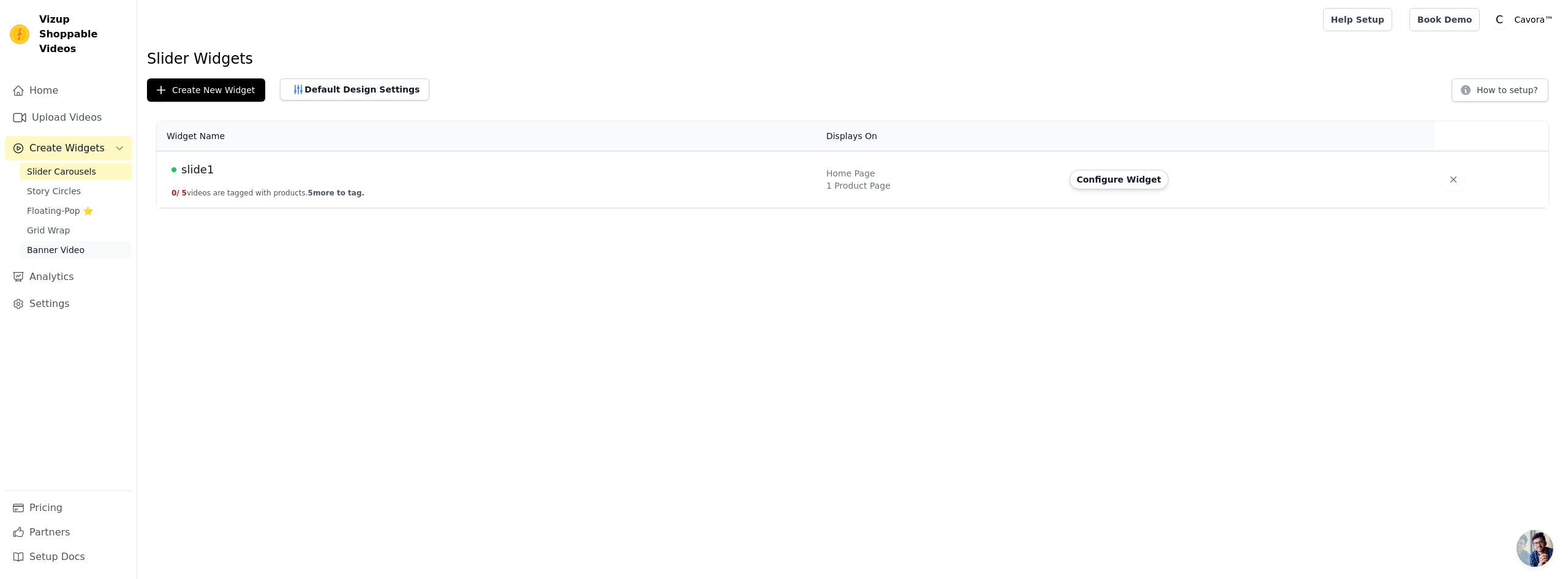
click at [69, 242] on link "Banner Video" at bounding box center [75, 250] width 112 height 17
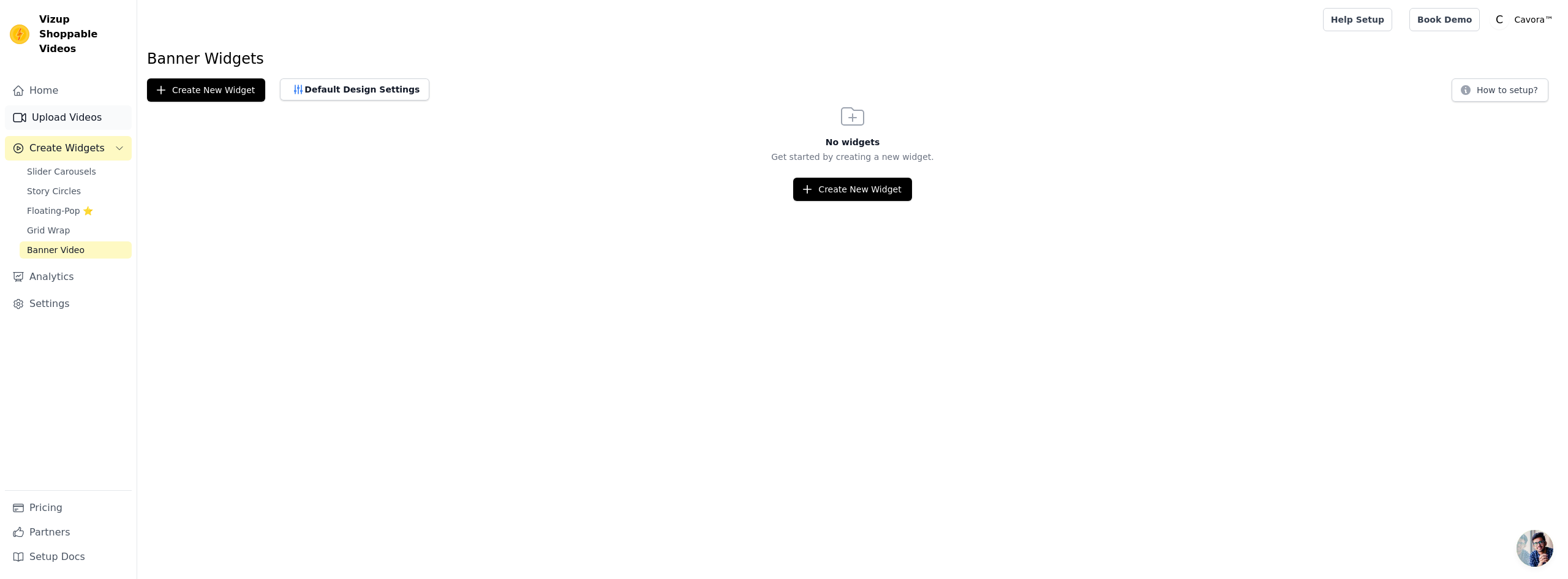
click at [48, 109] on link "Upload Videos" at bounding box center [68, 117] width 127 height 24
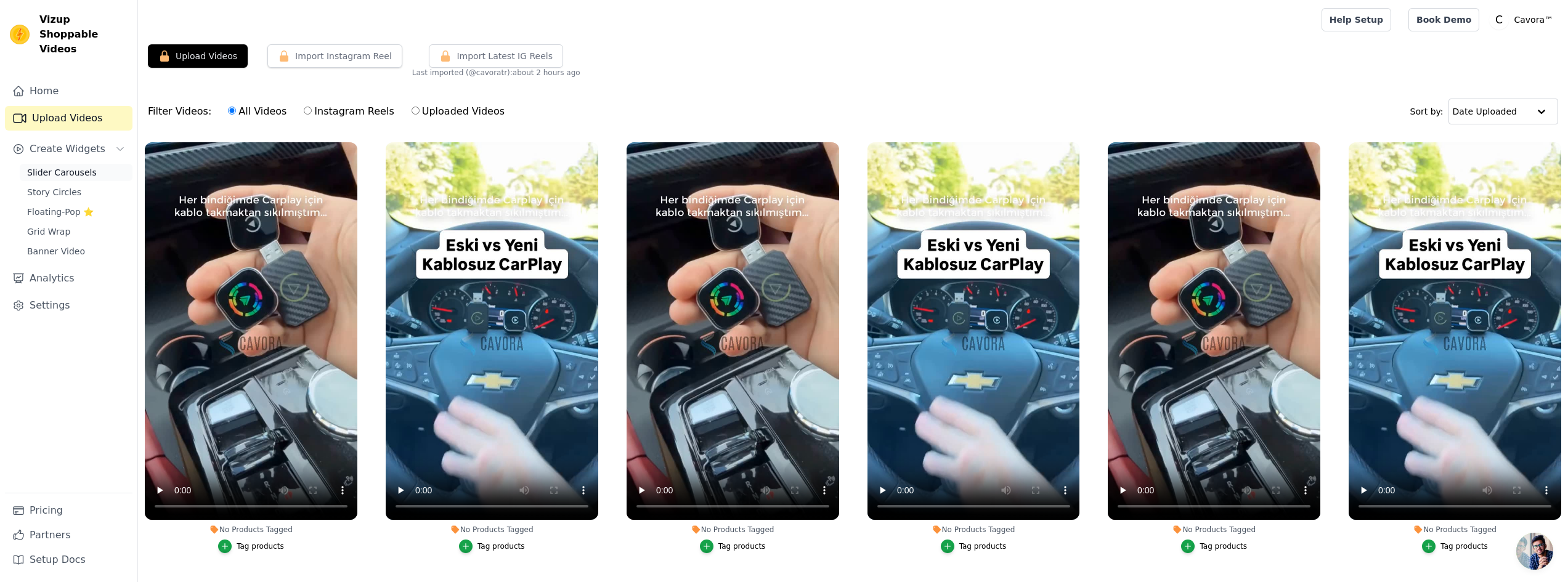
click at [51, 167] on span "Slider Carousels" at bounding box center [62, 172] width 70 height 13
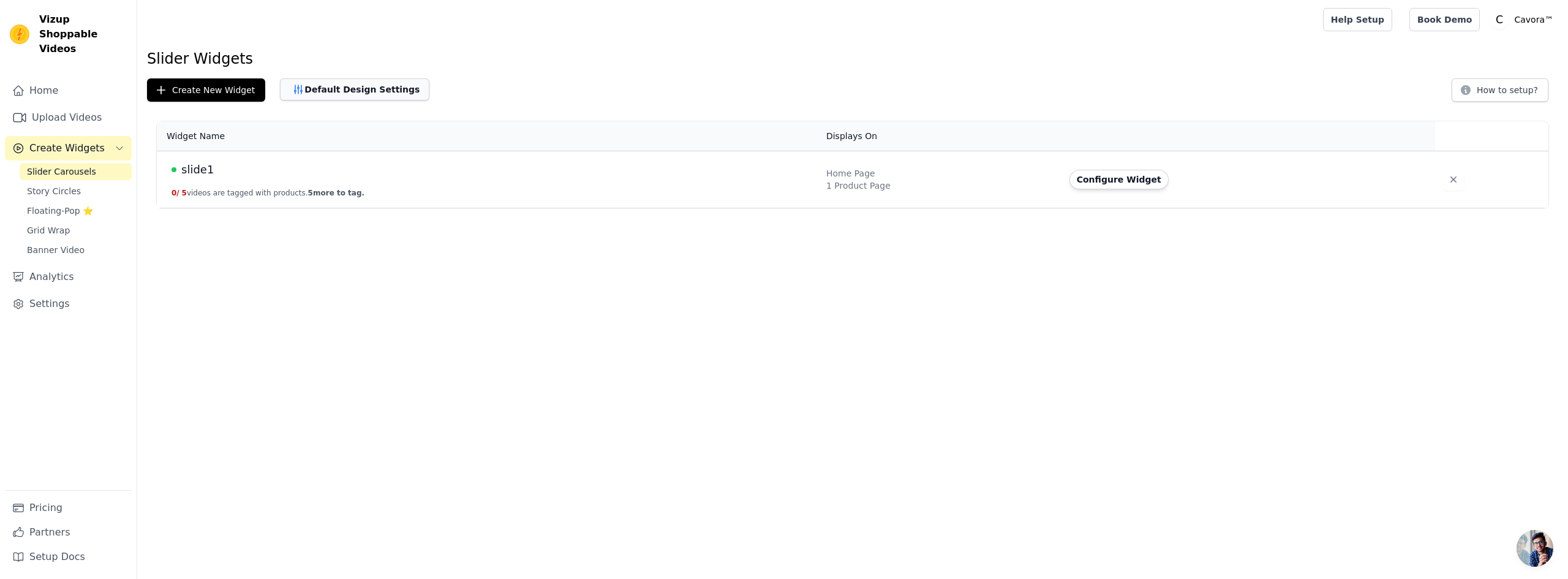
click at [386, 90] on button "Default Design Settings" at bounding box center [355, 90] width 149 height 22
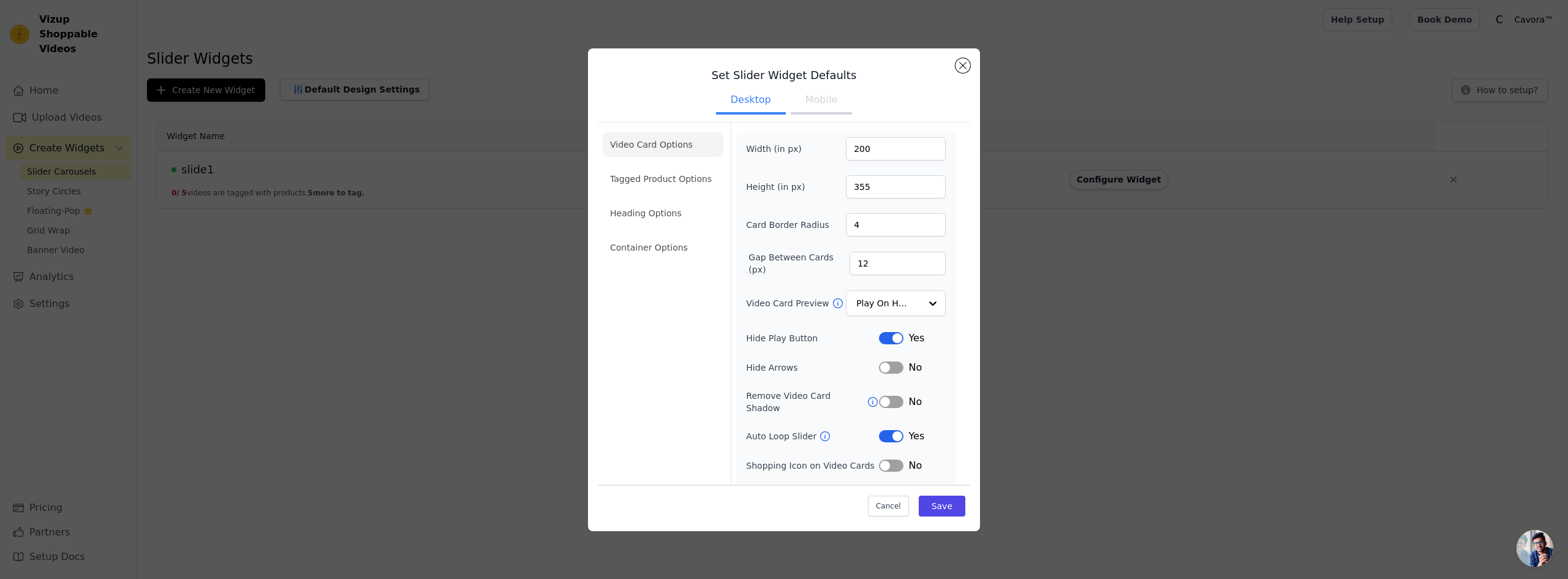
scroll to position [16, 0]
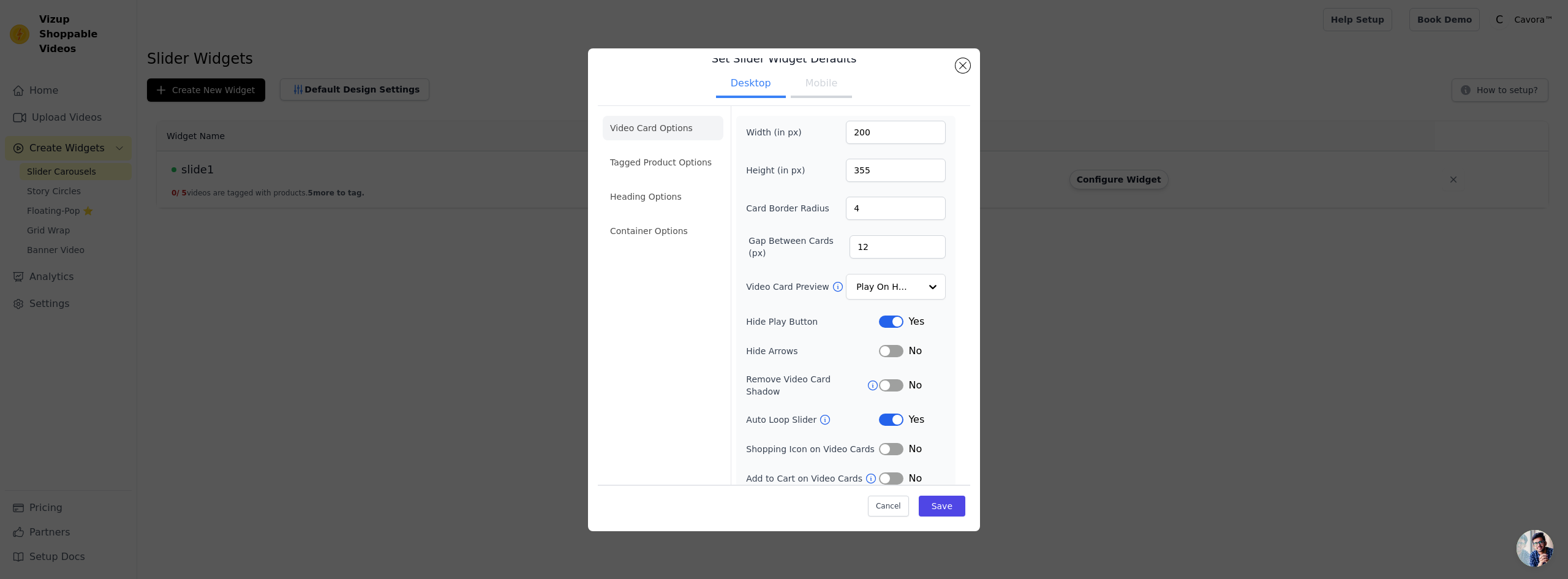
click at [660, 365] on div "Video Card Options Tagged Product Options Heading Options Container Options" at bounding box center [663, 301] width 120 height 390
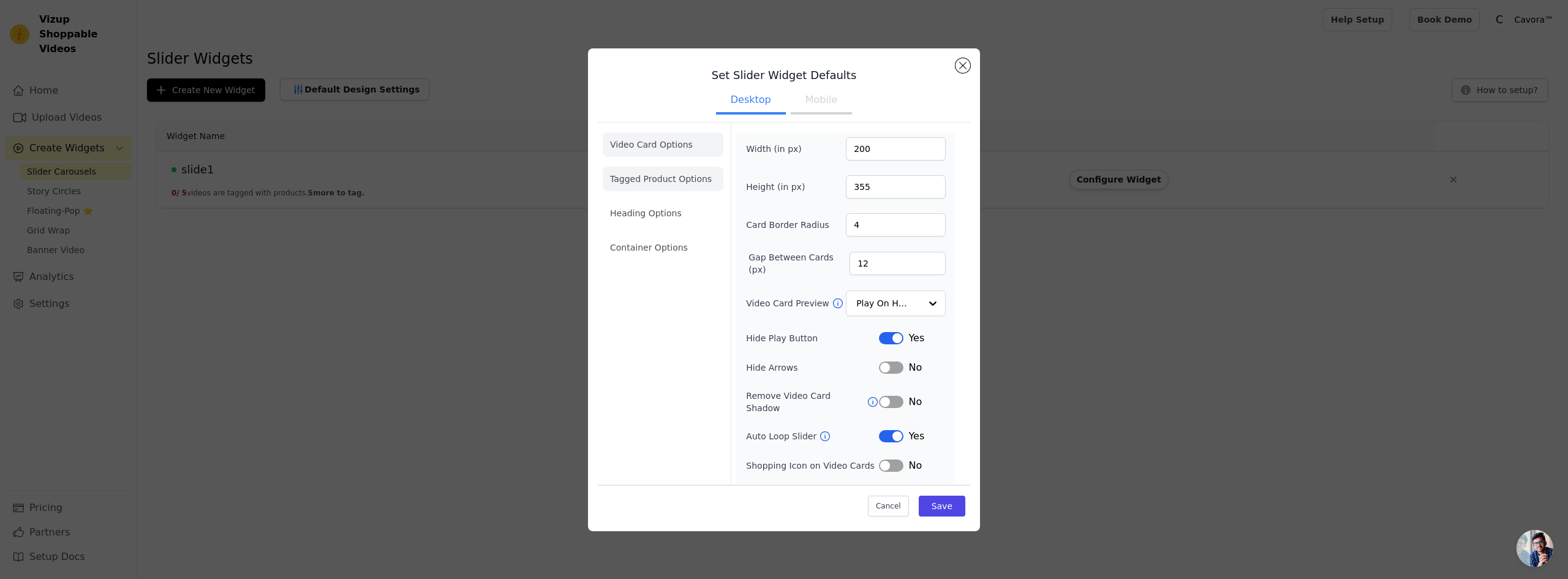
click at [659, 180] on li "Tagged Product Options" at bounding box center [663, 178] width 120 height 24
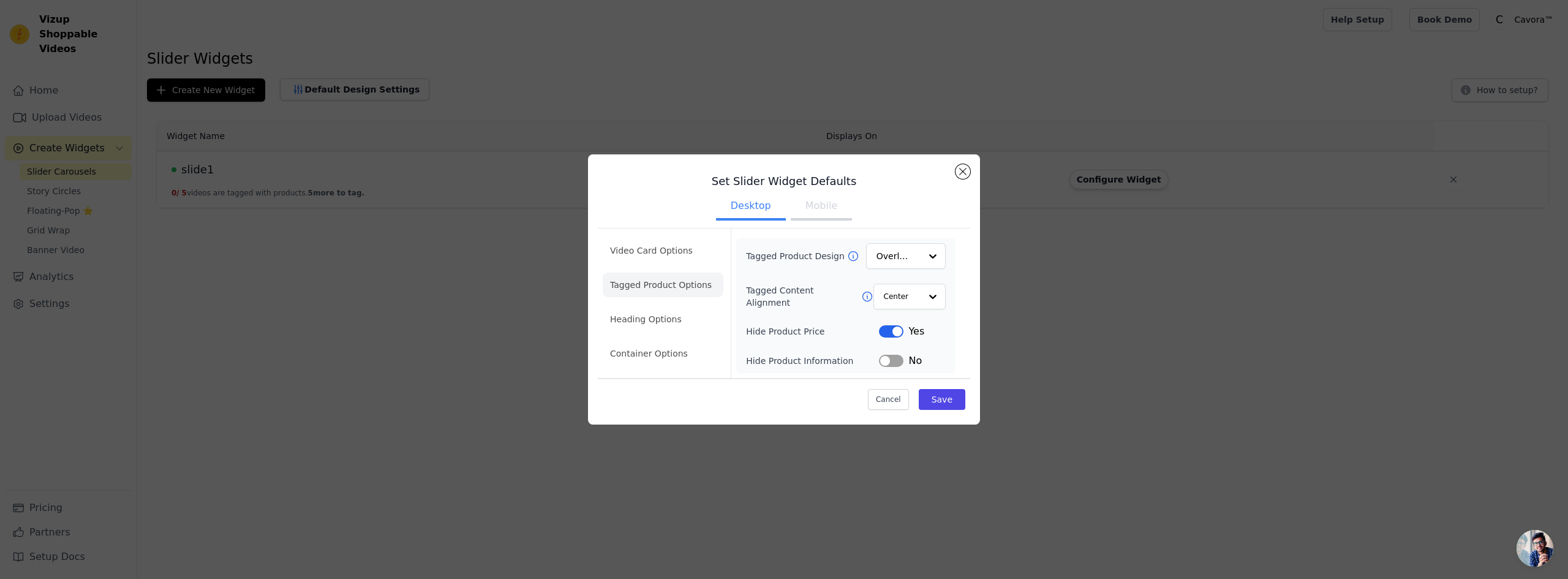
click at [680, 303] on ul "Video Card Options Tagged Product Options Heading Options Container Options" at bounding box center [663, 302] width 120 height 138
click at [632, 322] on li "Heading Options" at bounding box center [663, 319] width 120 height 24
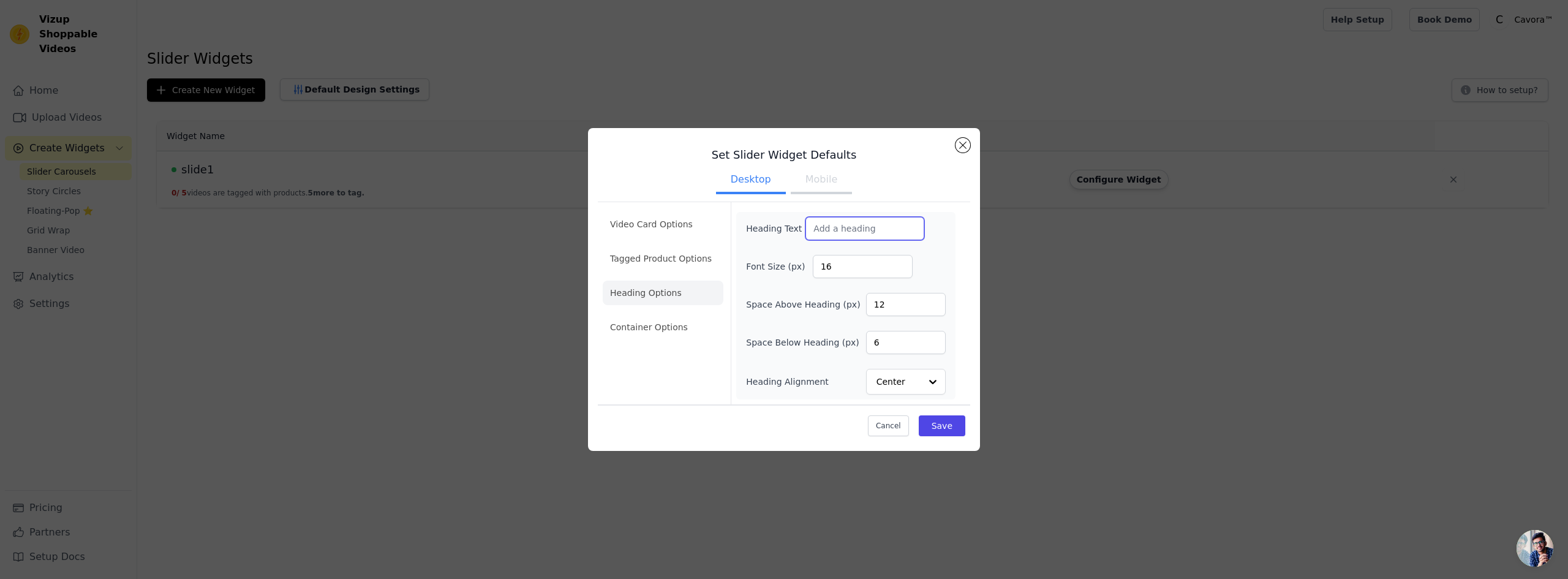
click at [845, 223] on input "Heading Text" at bounding box center [865, 229] width 119 height 24
click at [604, 220] on li "Video Card Options" at bounding box center [663, 224] width 120 height 24
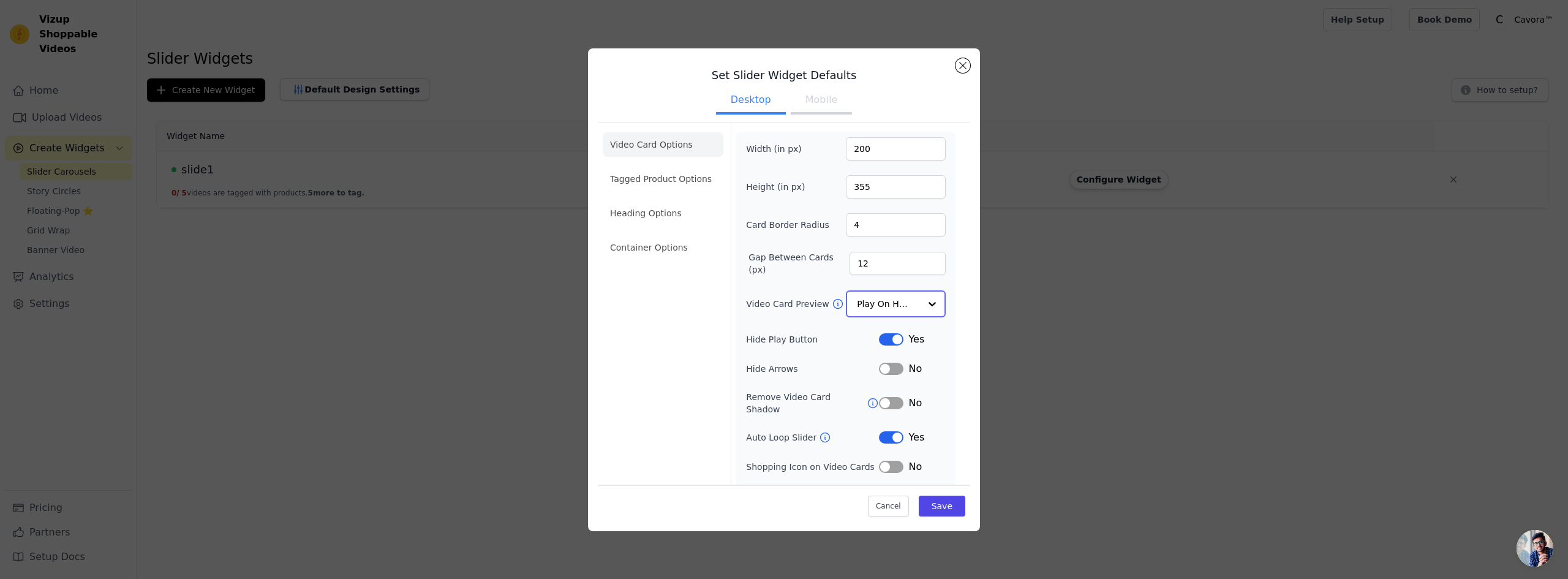
click at [860, 303] on input "Video Card Preview" at bounding box center [888, 303] width 63 height 24
click at [869, 334] on div "Play Video In Loop" at bounding box center [894, 346] width 97 height 52
click at [784, 336] on label "Hide Play Button" at bounding box center [812, 338] width 133 height 12
click at [924, 510] on button "Save" at bounding box center [941, 506] width 46 height 21
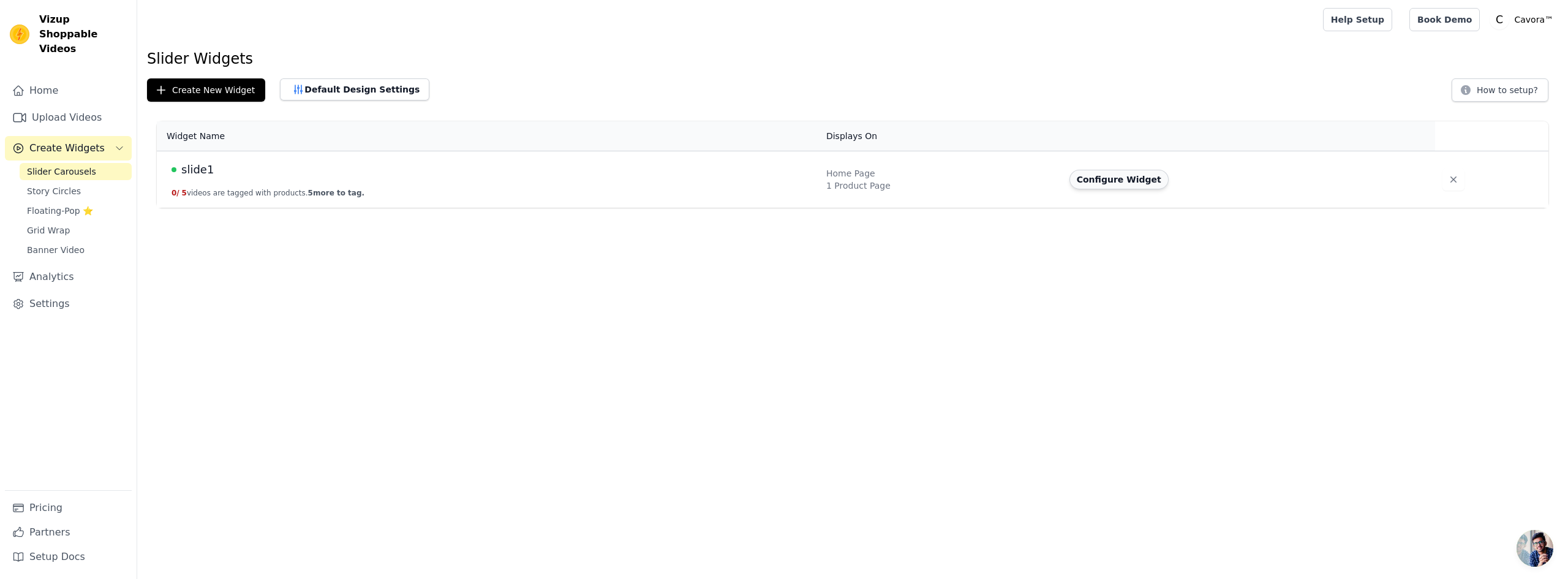
click at [1132, 187] on button "Configure Widget" at bounding box center [1120, 179] width 100 height 20
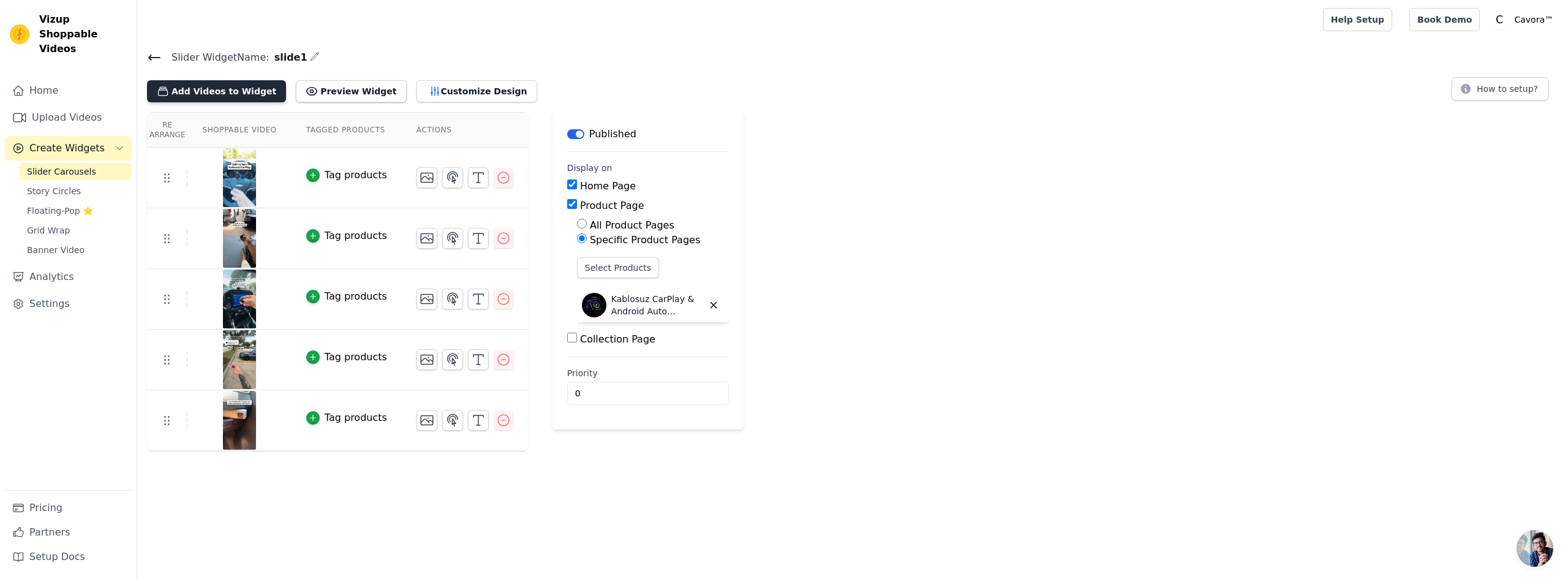
click at [237, 90] on button "Add Videos to Widget" at bounding box center [217, 92] width 139 height 22
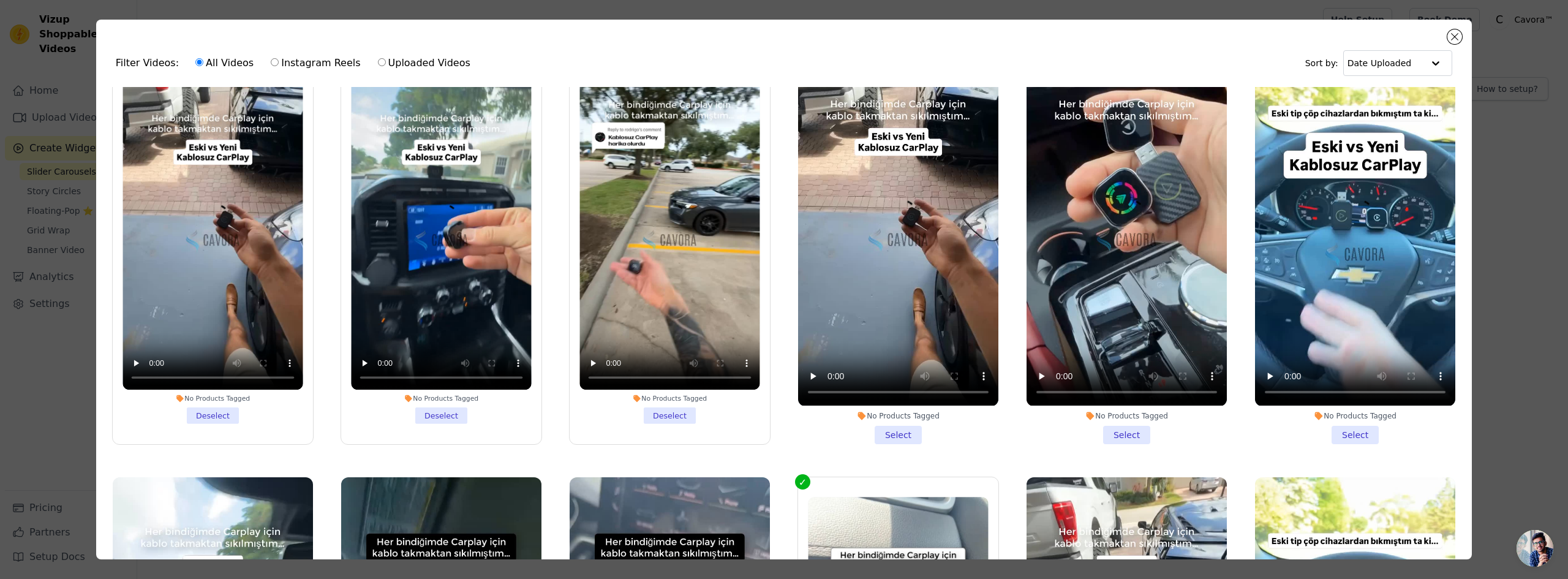
scroll to position [43, 0]
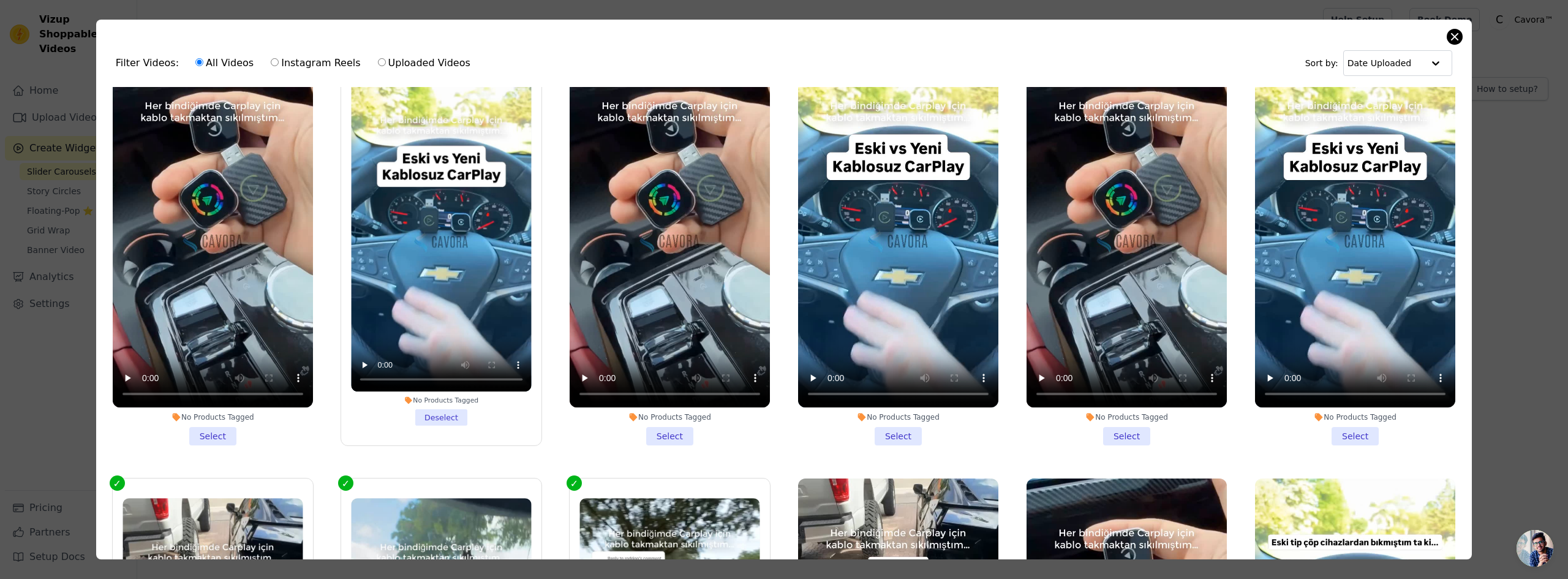
click at [1455, 29] on div "Filter Videos: All Videos Instagram Reels Uploaded Videos Sort by: Date Uploade…" at bounding box center [784, 290] width 1376 height 540
click at [1455, 31] on button "Close modal" at bounding box center [1455, 37] width 14 height 14
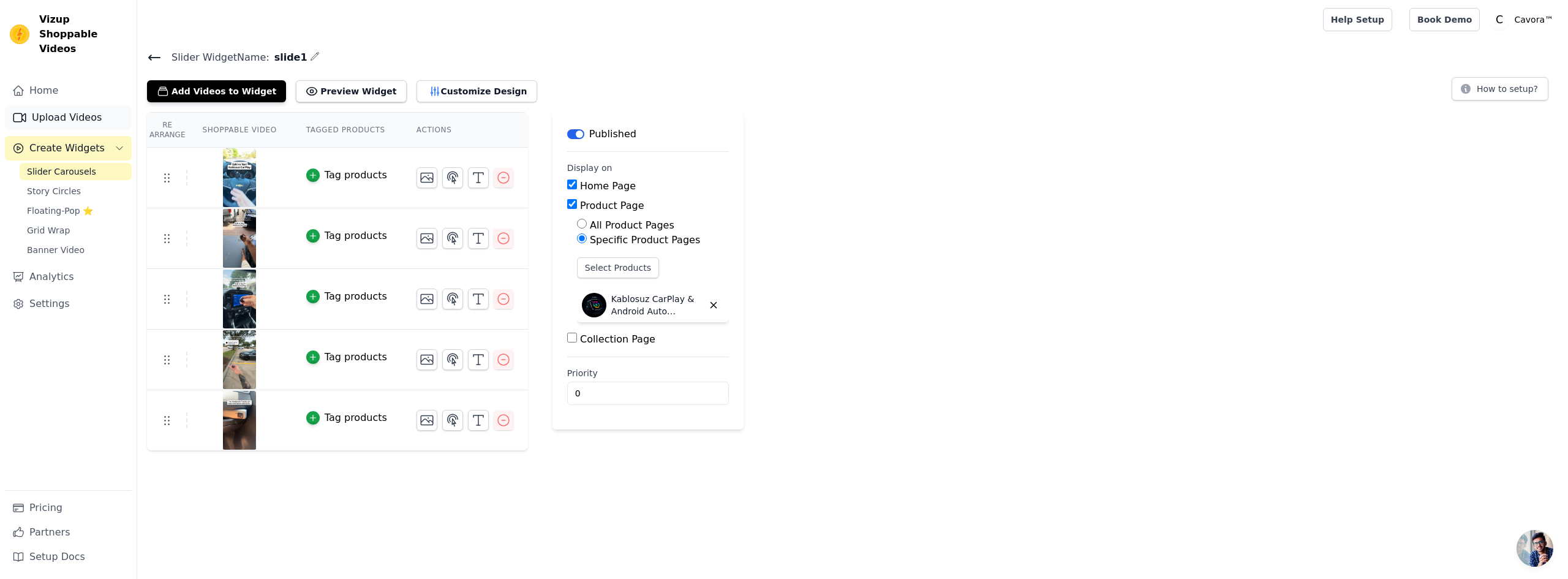
click at [68, 105] on link "Upload Videos" at bounding box center [68, 117] width 127 height 24
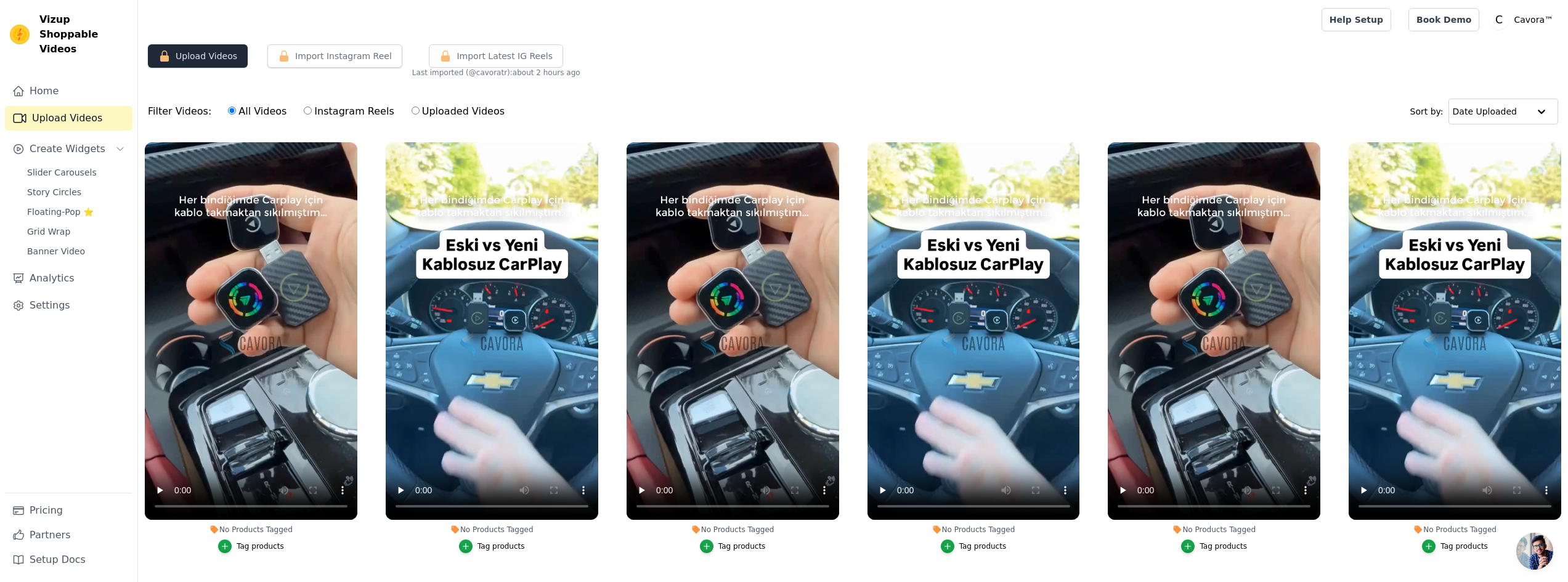
click at [196, 57] on button "Upload Videos" at bounding box center [198, 56] width 100 height 24
click at [59, 167] on span "Slider Carousels" at bounding box center [62, 172] width 70 height 13
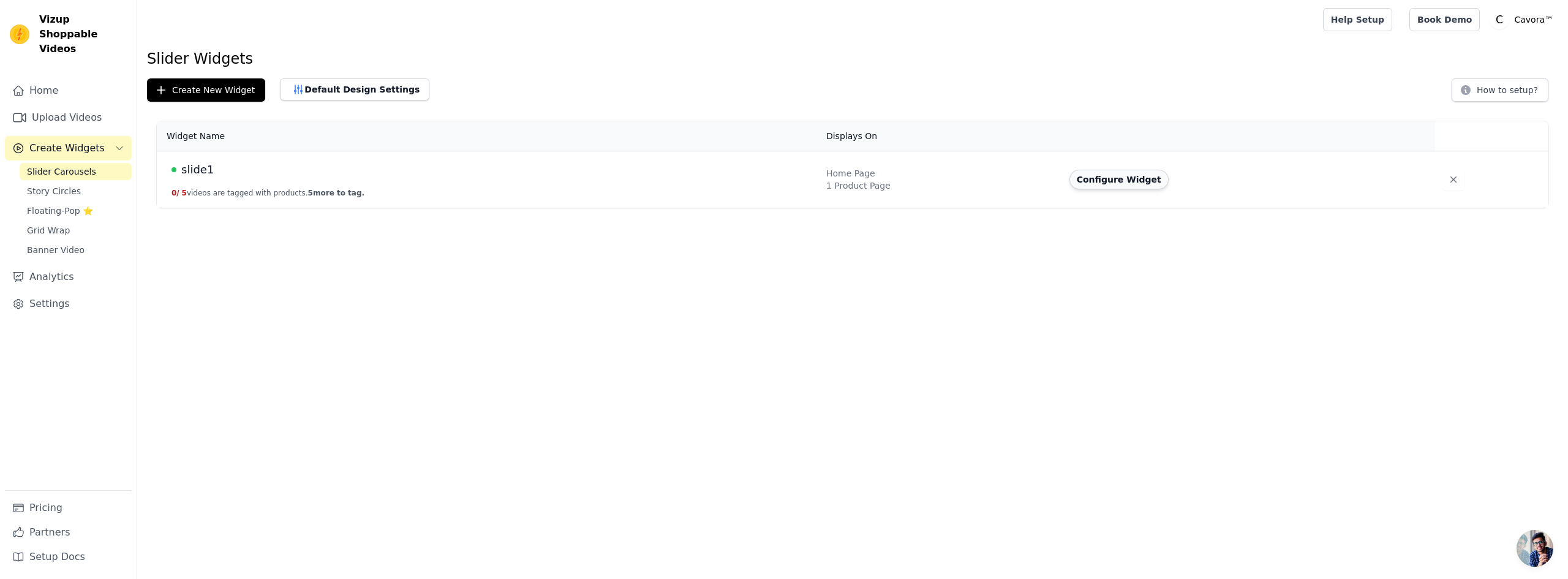
click at [1140, 181] on button "Configure Widget" at bounding box center [1120, 179] width 100 height 20
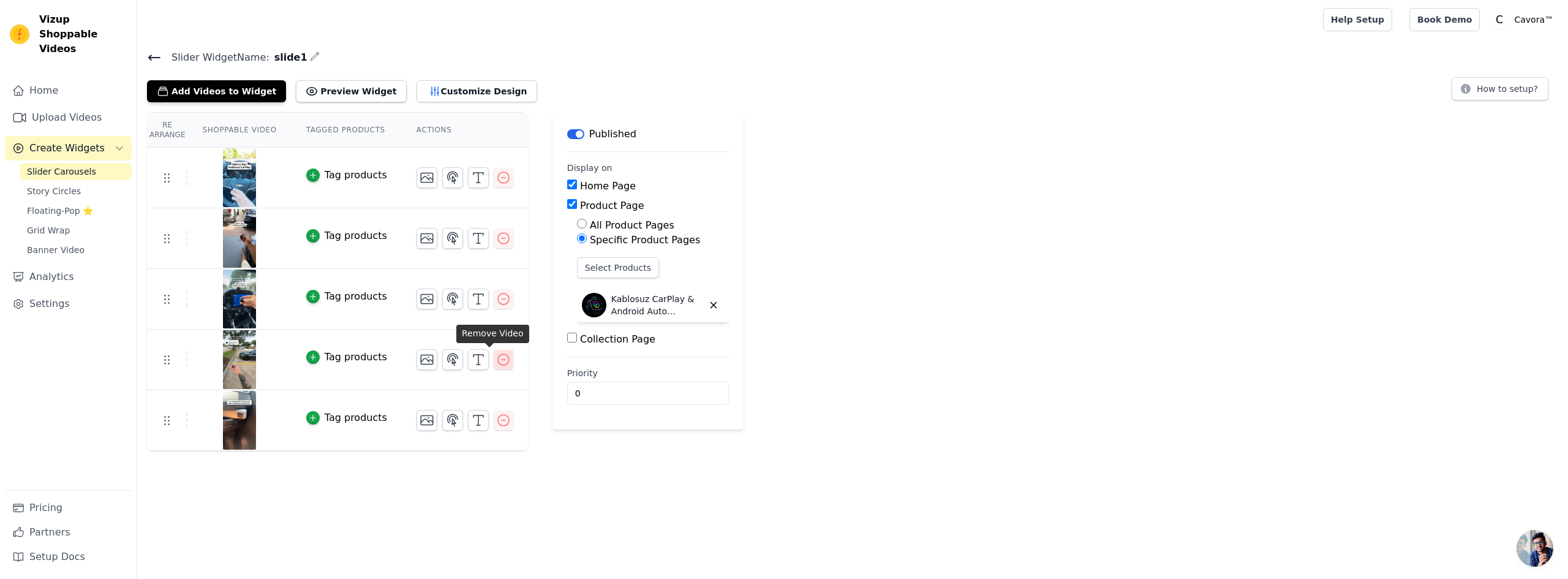
click at [494, 367] on button "button" at bounding box center [503, 360] width 20 height 20
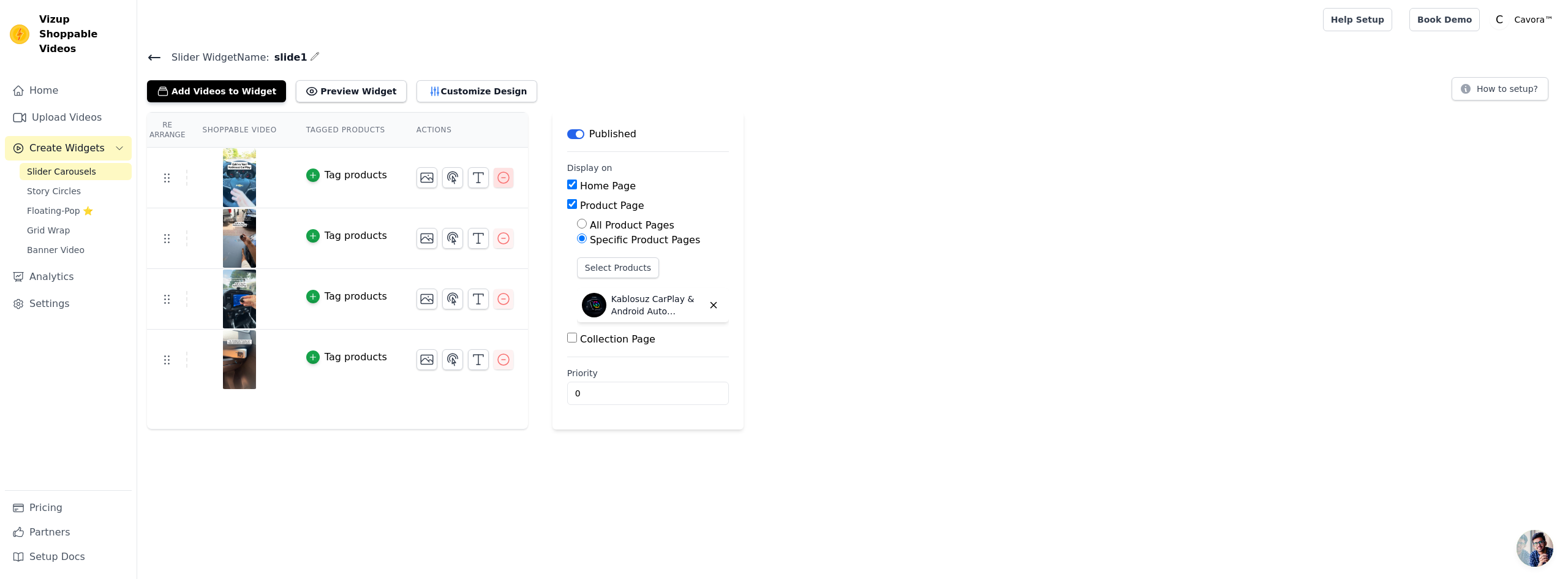
click at [496, 184] on icon "button" at bounding box center [503, 177] width 14 height 14
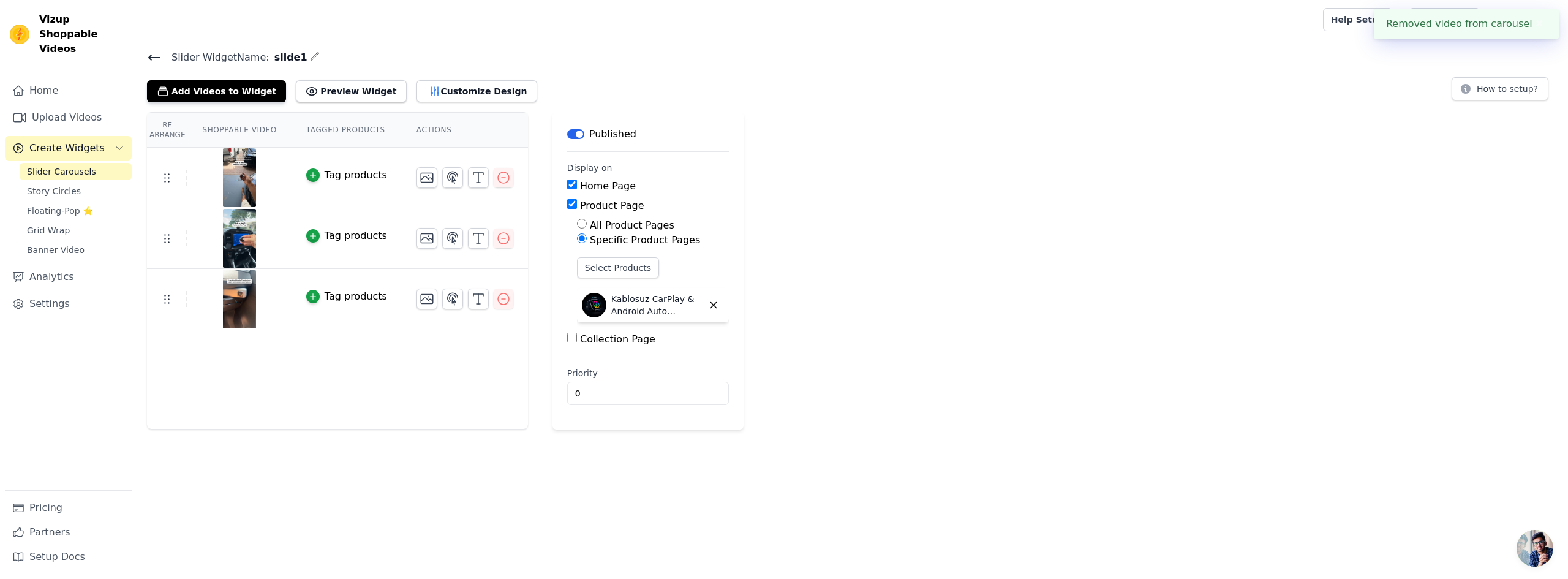
click at [842, 208] on div "Re Arrange Shoppable Video Tagged Products Actions Tag products Tag products Ta…" at bounding box center [853, 271] width 1431 height 318
click at [567, 188] on input "Home Page" at bounding box center [572, 184] width 10 height 10
checkbox input "false"
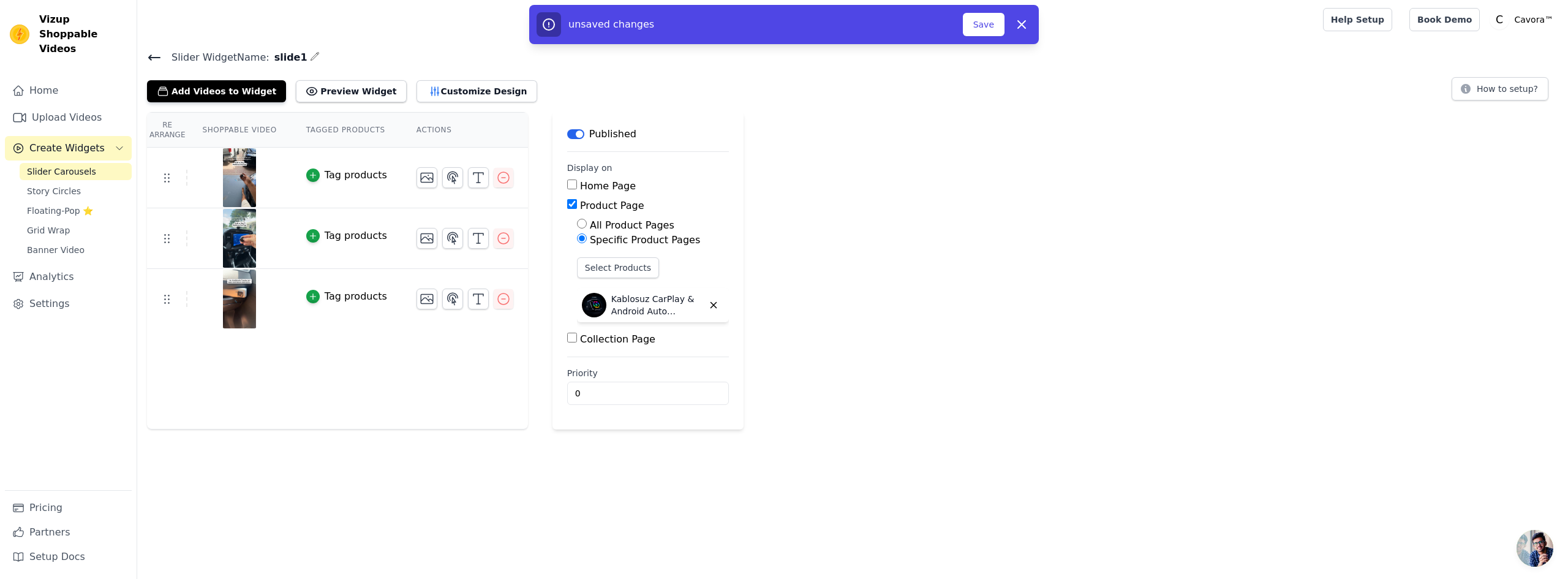
click at [567, 205] on input "Product Page" at bounding box center [572, 204] width 10 height 10
checkbox input "false"
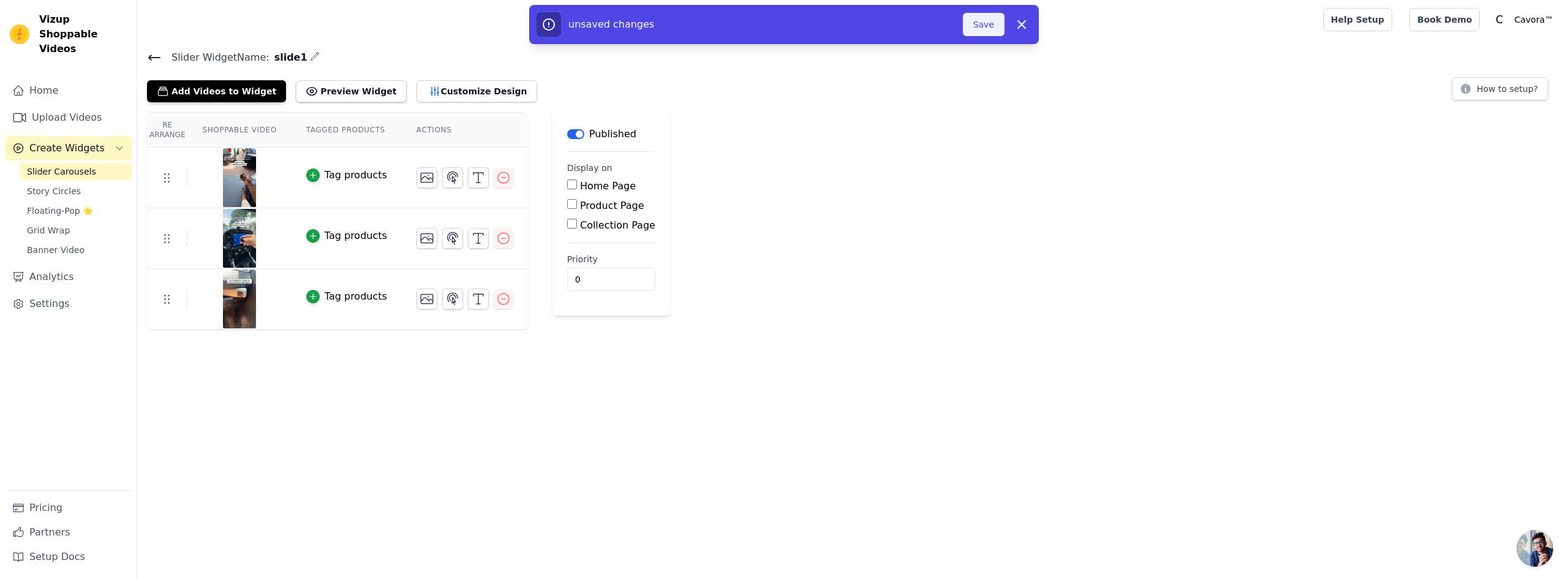
click at [974, 24] on button "Save" at bounding box center [984, 25] width 42 height 24
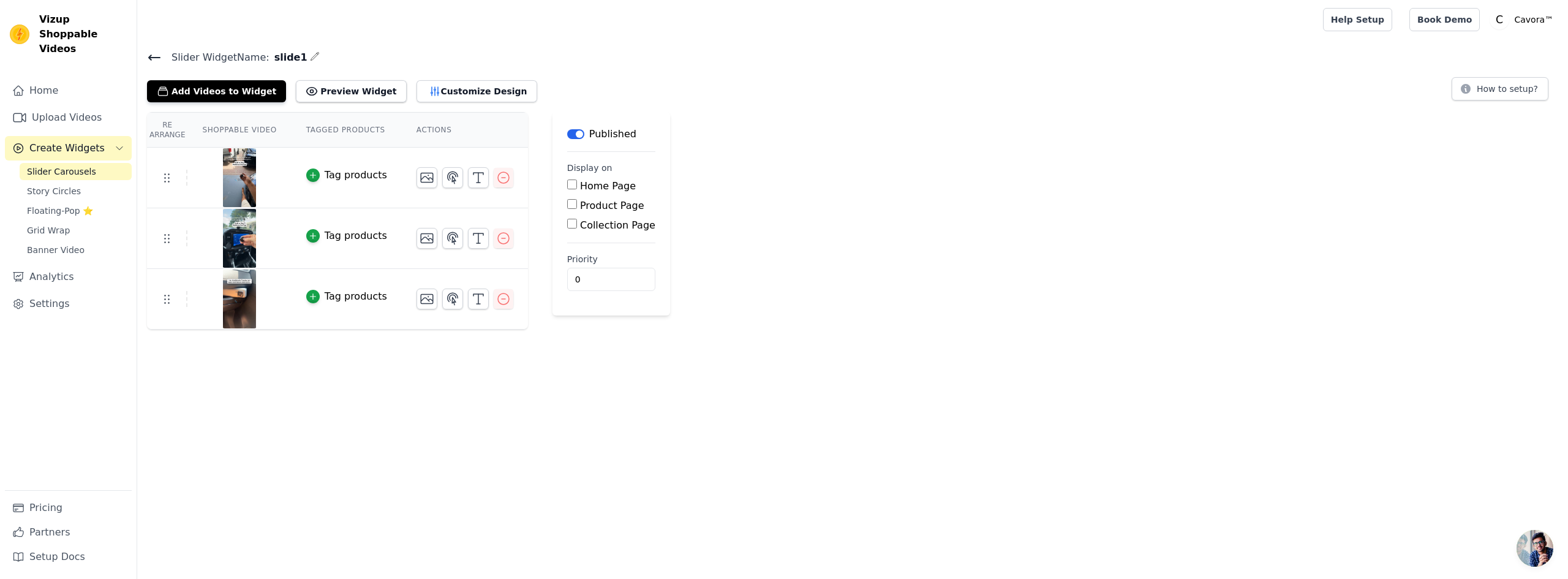
click at [567, 189] on input "Home Page" at bounding box center [572, 184] width 10 height 10
checkbox input "true"
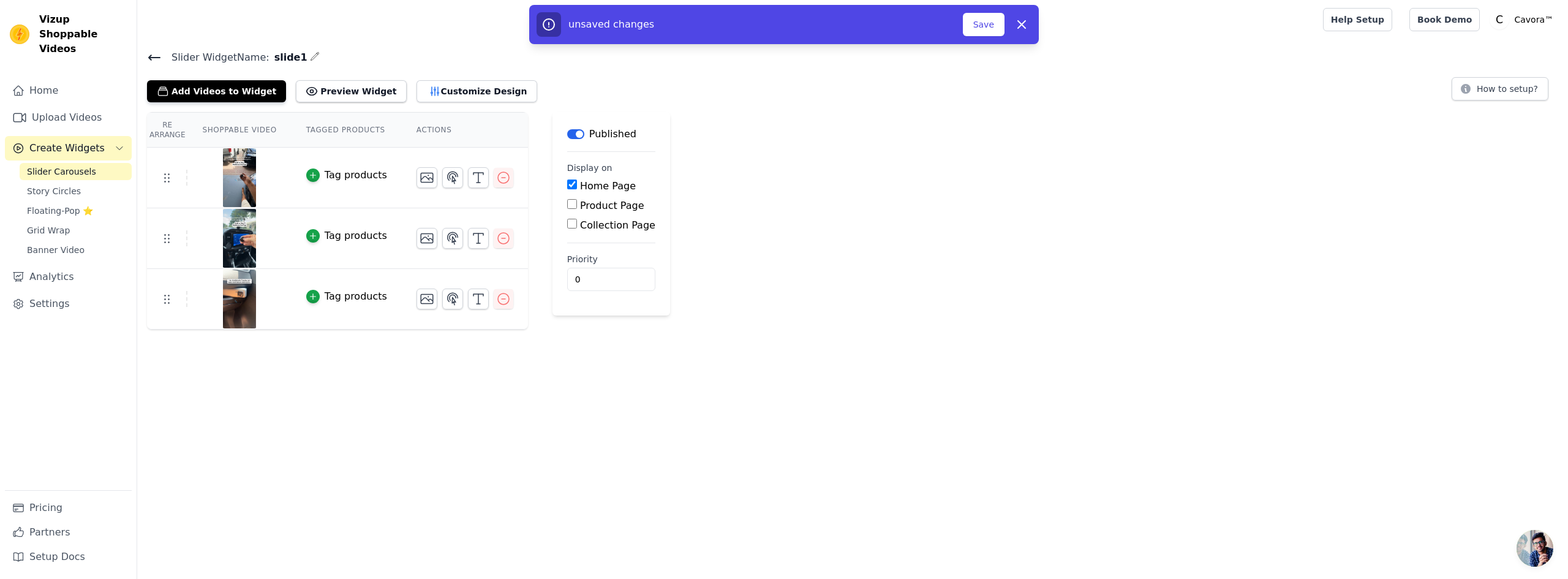
click at [567, 206] on input "Product Page" at bounding box center [572, 204] width 10 height 10
checkbox input "true"
click at [971, 31] on button "Save" at bounding box center [984, 25] width 42 height 24
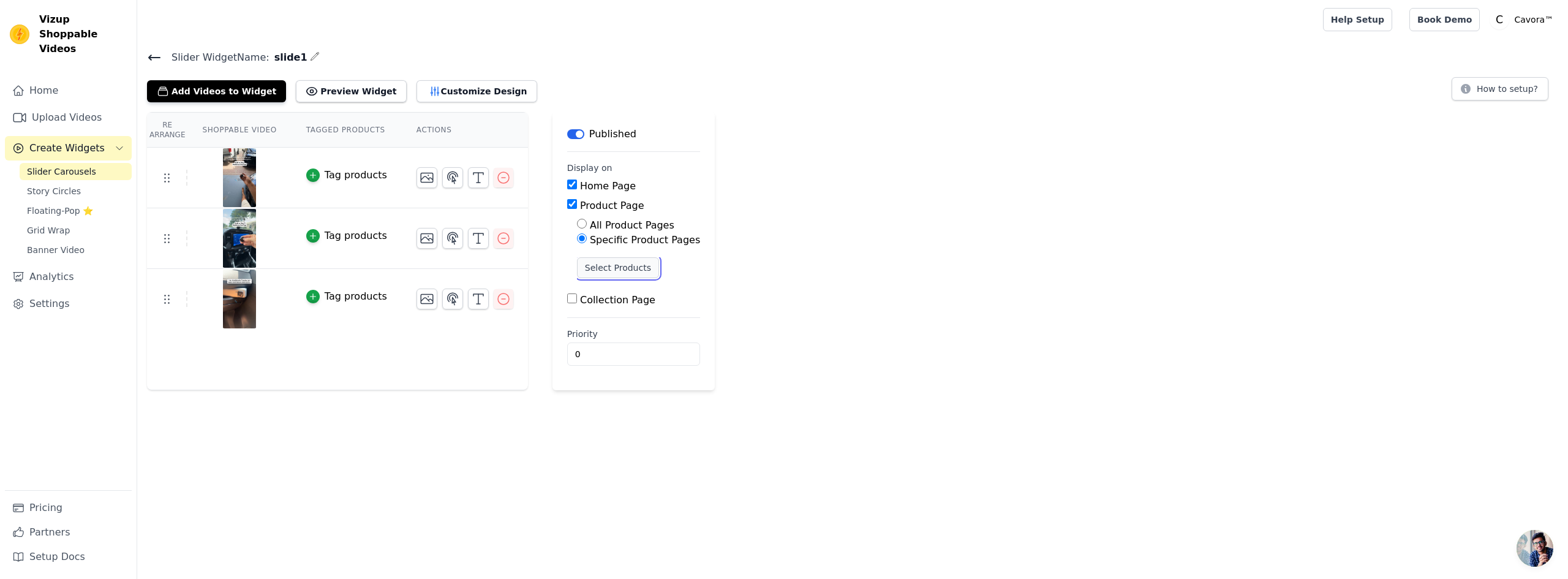
click at [623, 271] on button "Select Products" at bounding box center [617, 268] width 82 height 21
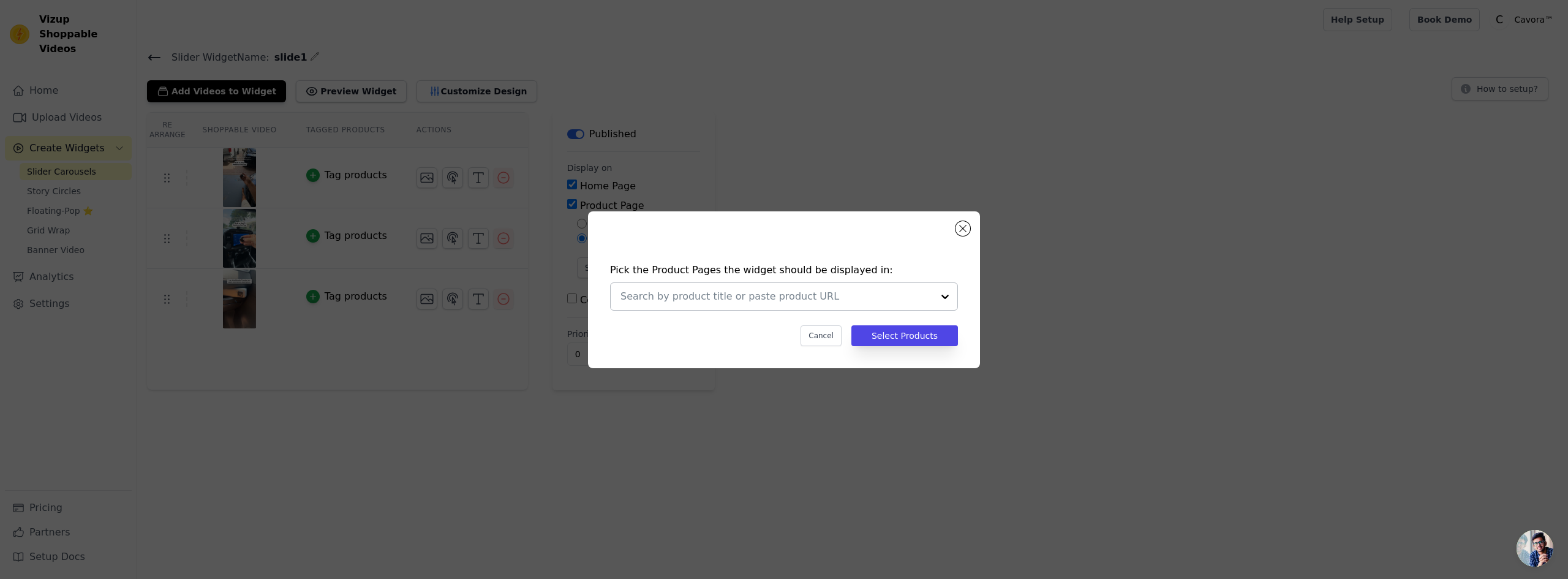
click at [941, 300] on div at bounding box center [945, 296] width 24 height 27
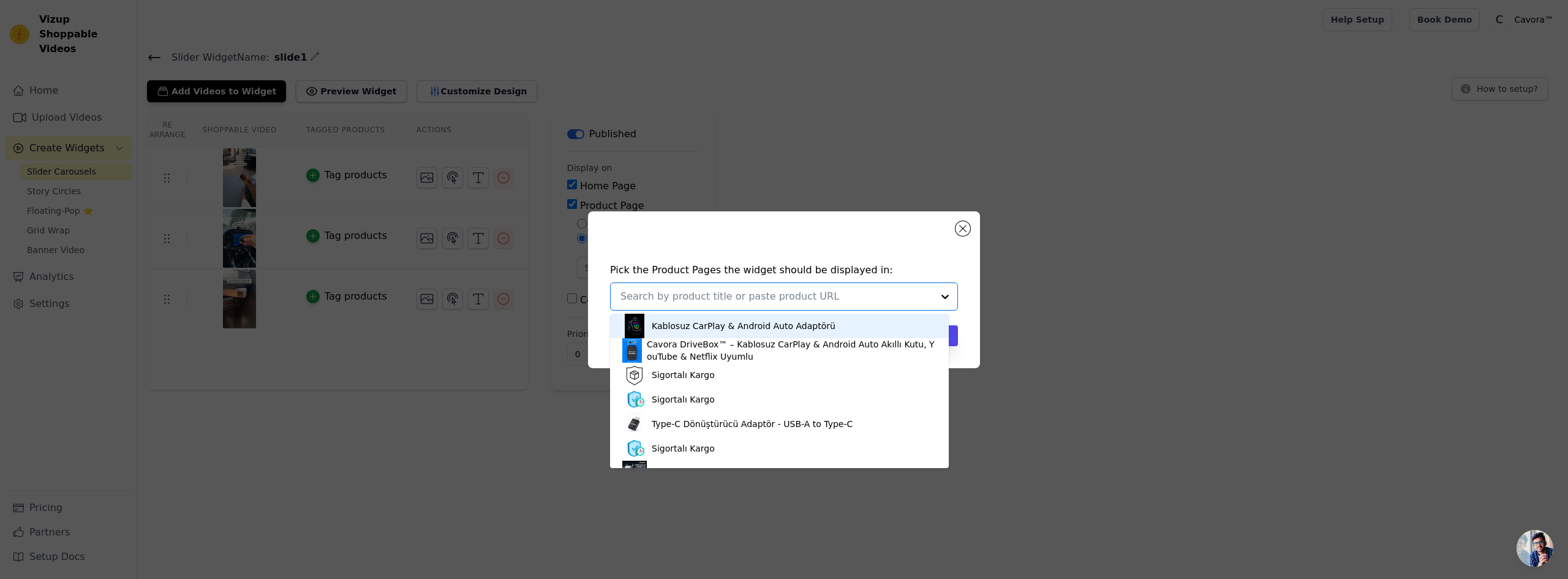
click at [725, 327] on div "Kablosuz CarPlay & Android Auto Adaptörü" at bounding box center [744, 326] width 184 height 12
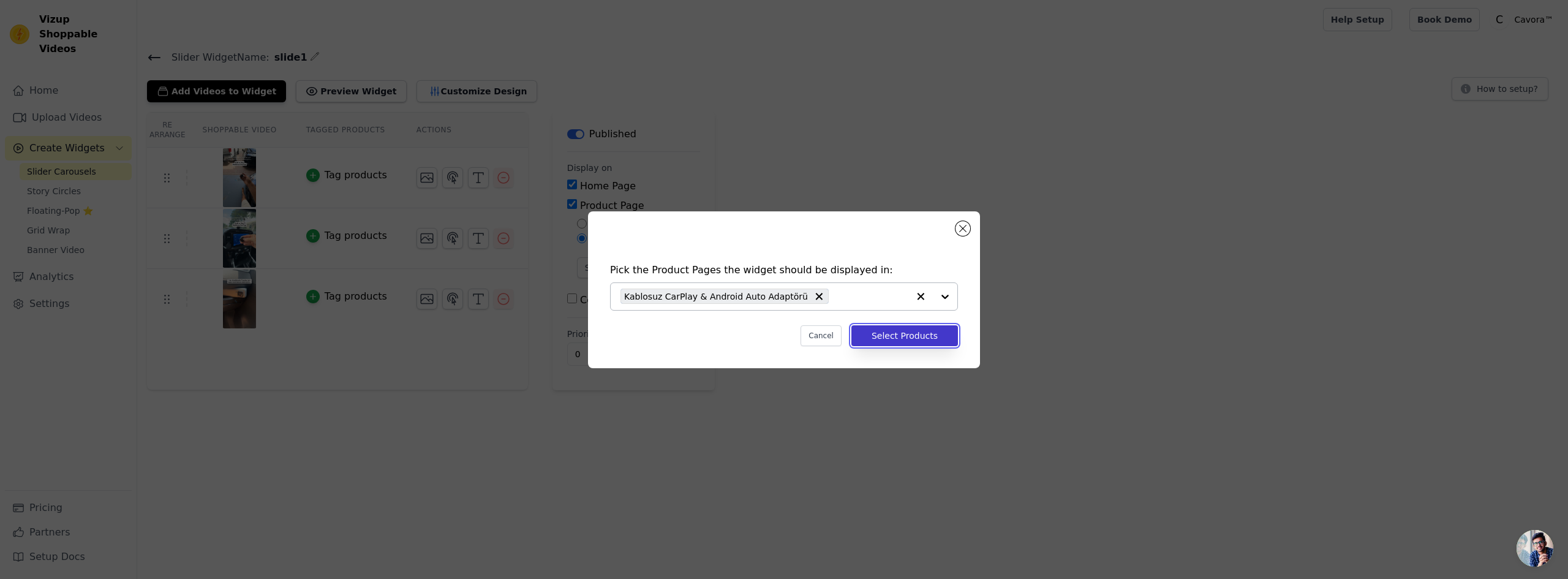
click at [917, 340] on button "Select Products" at bounding box center [905, 336] width 107 height 21
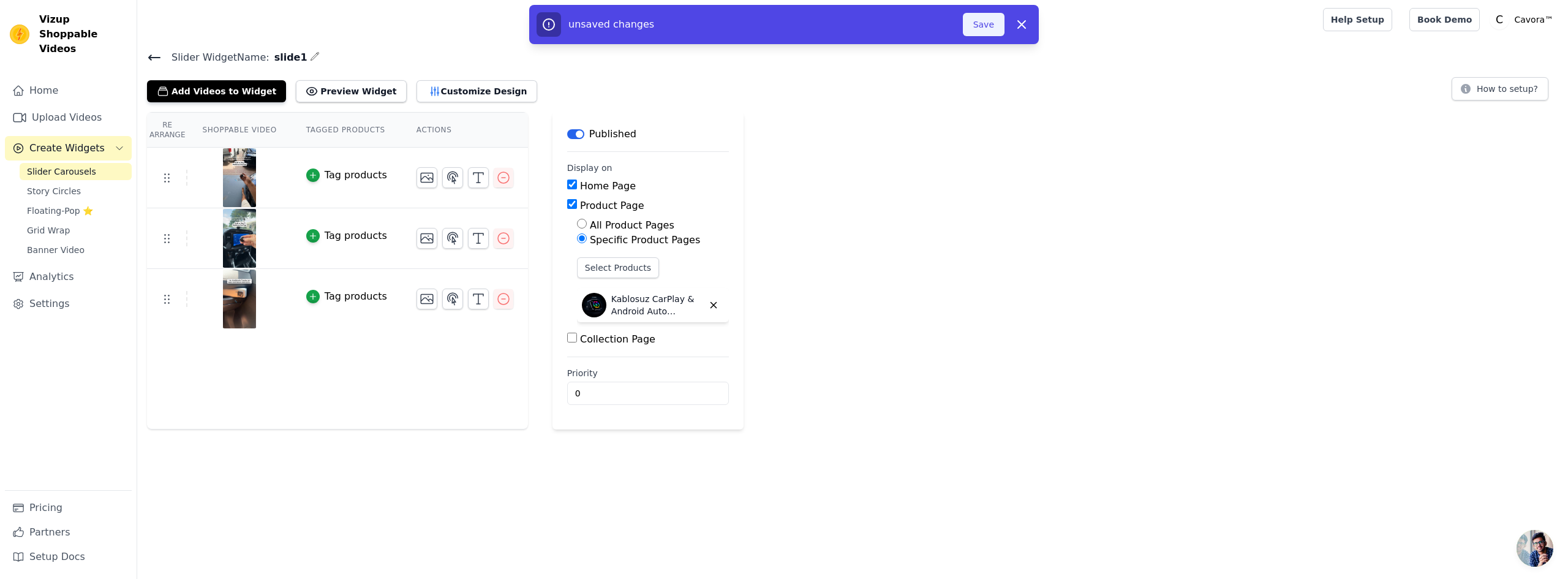
click at [979, 24] on button "Save" at bounding box center [984, 25] width 42 height 24
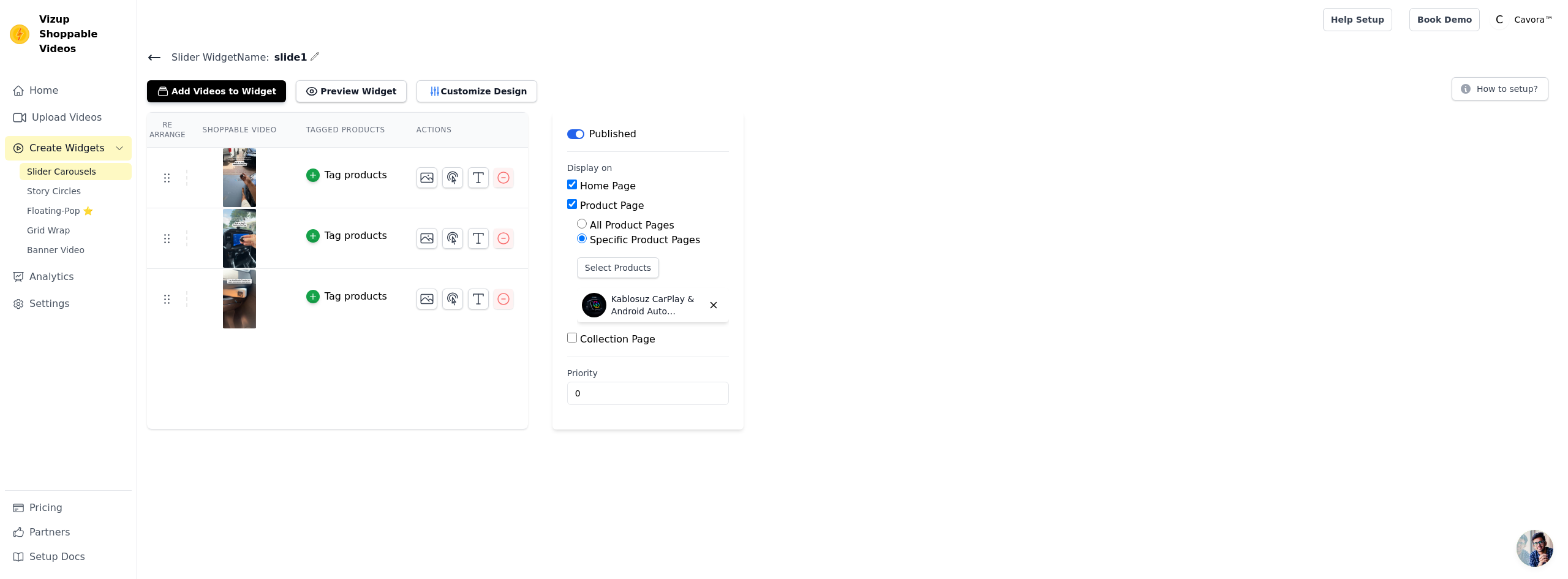
click at [567, 340] on div "Collection Page" at bounding box center [647, 339] width 162 height 14
click at [567, 340] on input "Collection Page" at bounding box center [572, 337] width 10 height 10
checkbox input "true"
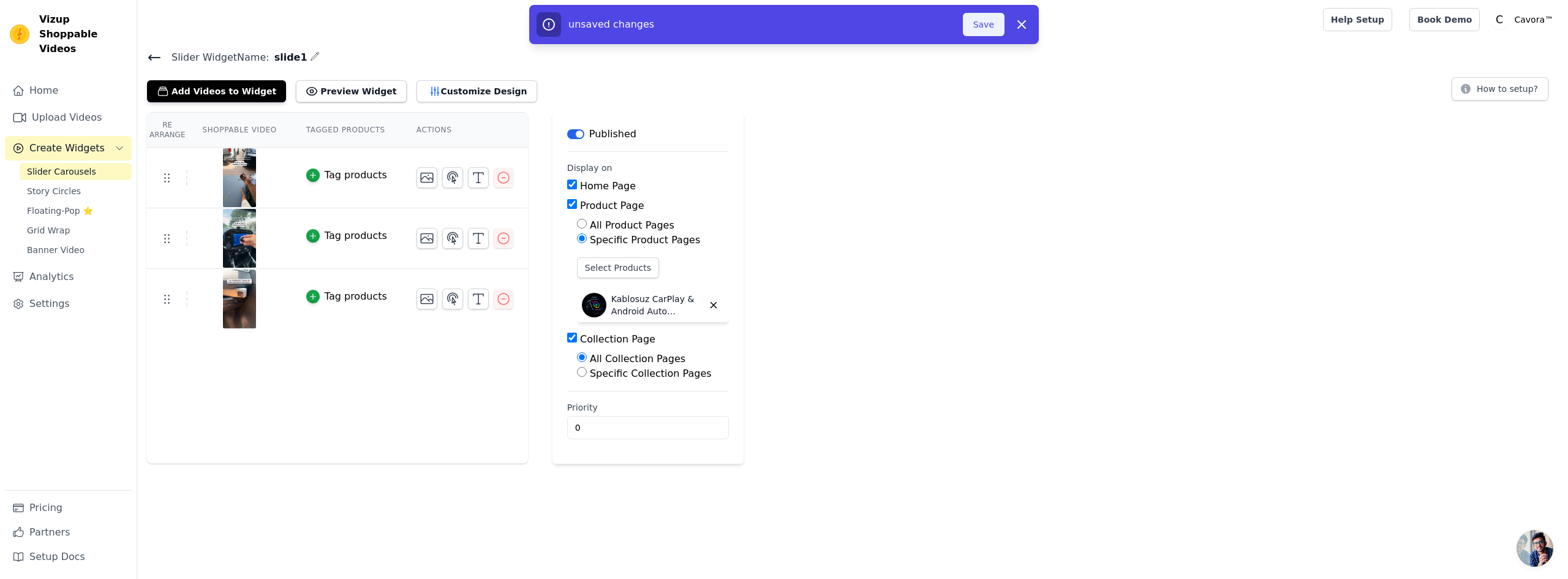
click at [986, 27] on button "Save" at bounding box center [984, 25] width 42 height 24
click at [985, 25] on button "Save" at bounding box center [984, 25] width 42 height 24
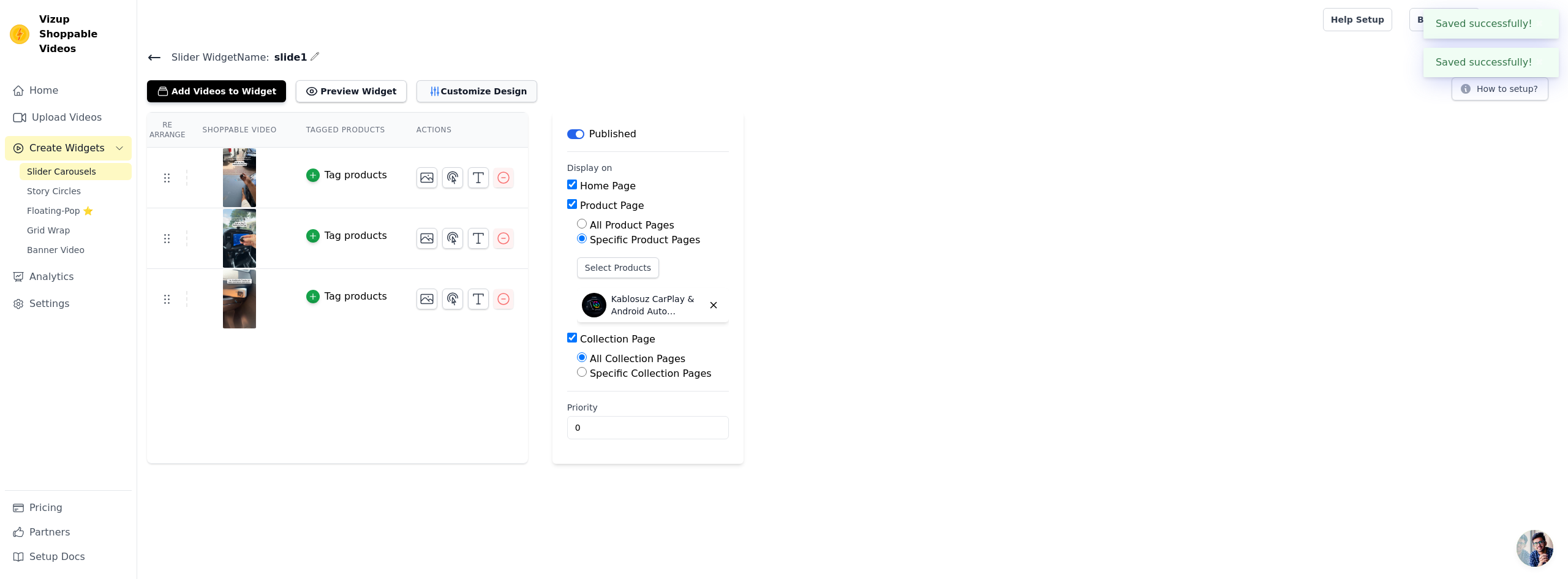
click at [428, 83] on button "Customize Design" at bounding box center [477, 92] width 120 height 22
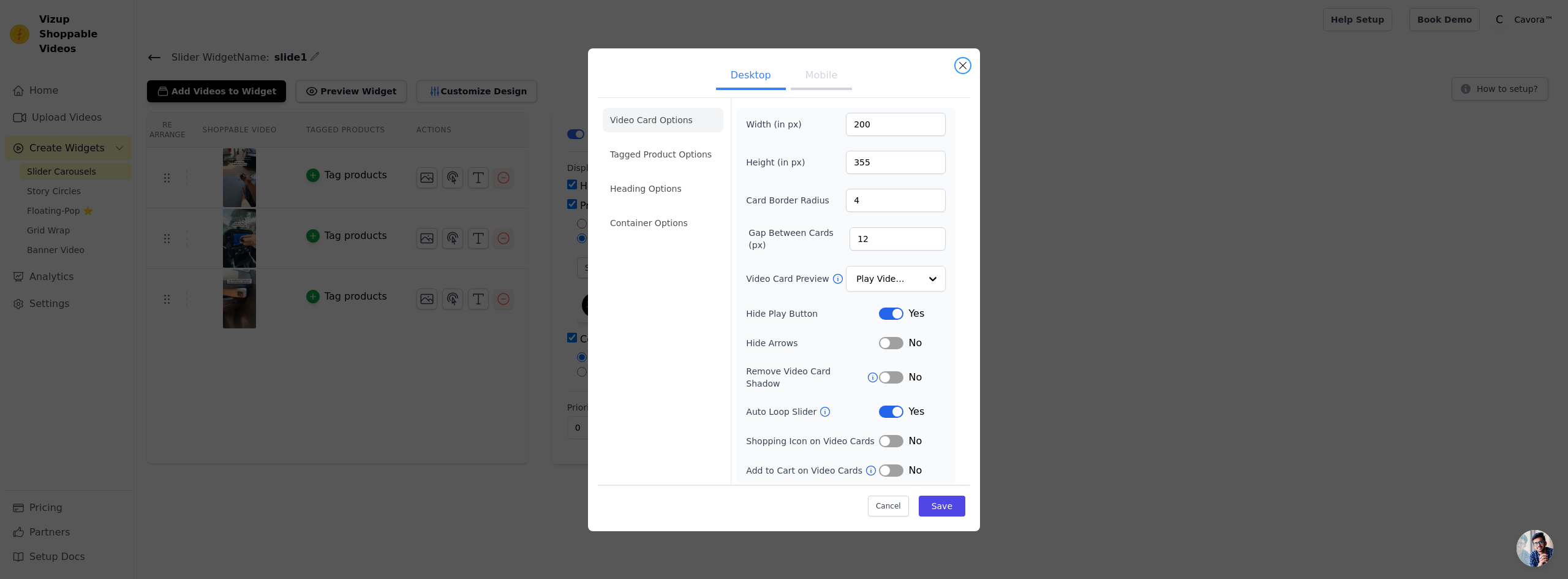
drag, startPoint x: 960, startPoint y: 71, endPoint x: 948, endPoint y: 64, distance: 13.9
click at [960, 71] on button "Close modal" at bounding box center [963, 65] width 14 height 14
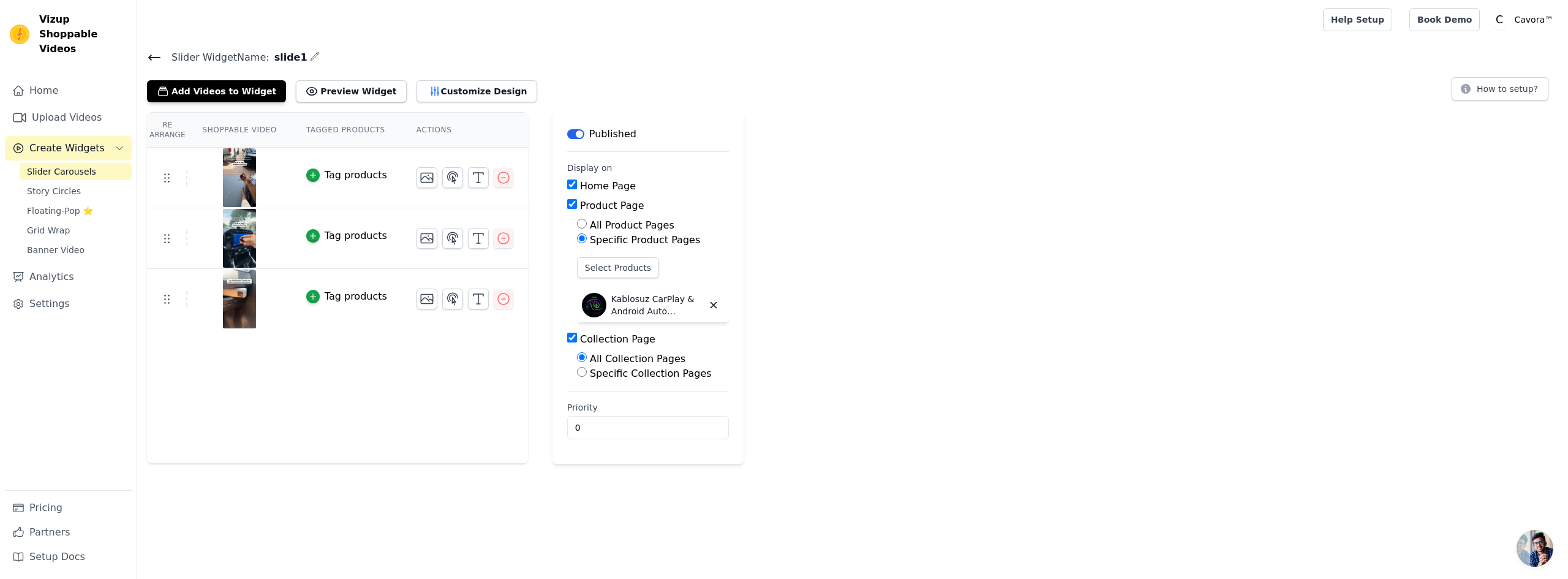
click at [151, 49] on h4 "Slider Widget Name: slide1" at bounding box center [853, 57] width 1412 height 16
click at [147, 53] on icon at bounding box center [155, 58] width 14 height 14
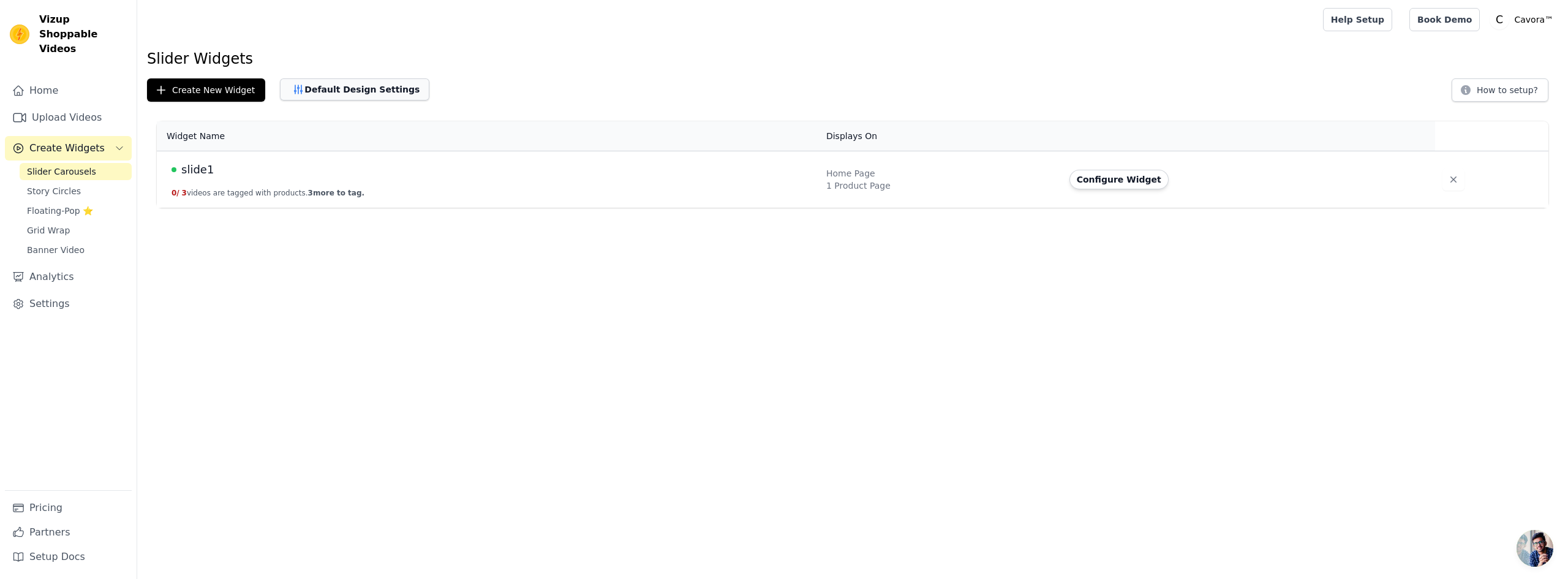
click at [365, 81] on button "Default Design Settings" at bounding box center [355, 90] width 149 height 22
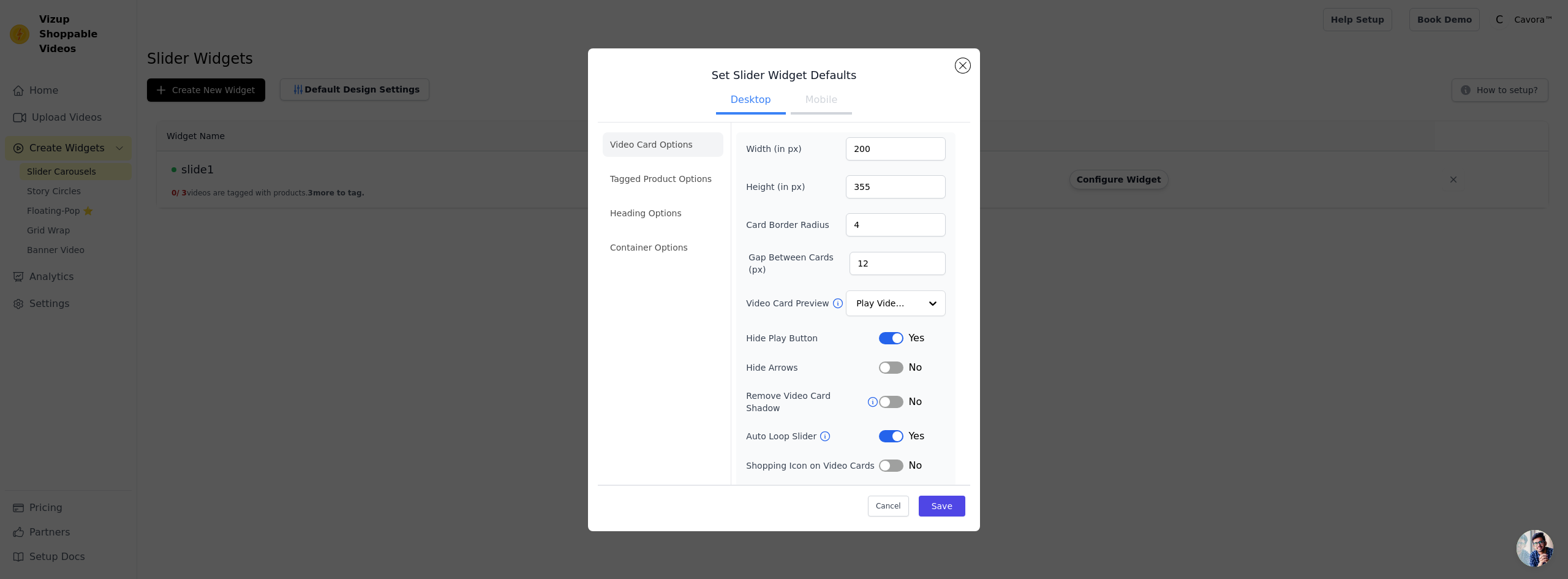
click at [820, 84] on ul "Desktop Mobile" at bounding box center [784, 101] width 373 height 37
click at [822, 95] on button "Mobile" at bounding box center [822, 101] width 62 height 27
click at [735, 107] on button "Desktop" at bounding box center [751, 101] width 70 height 27
click at [812, 108] on button "Mobile" at bounding box center [822, 101] width 62 height 27
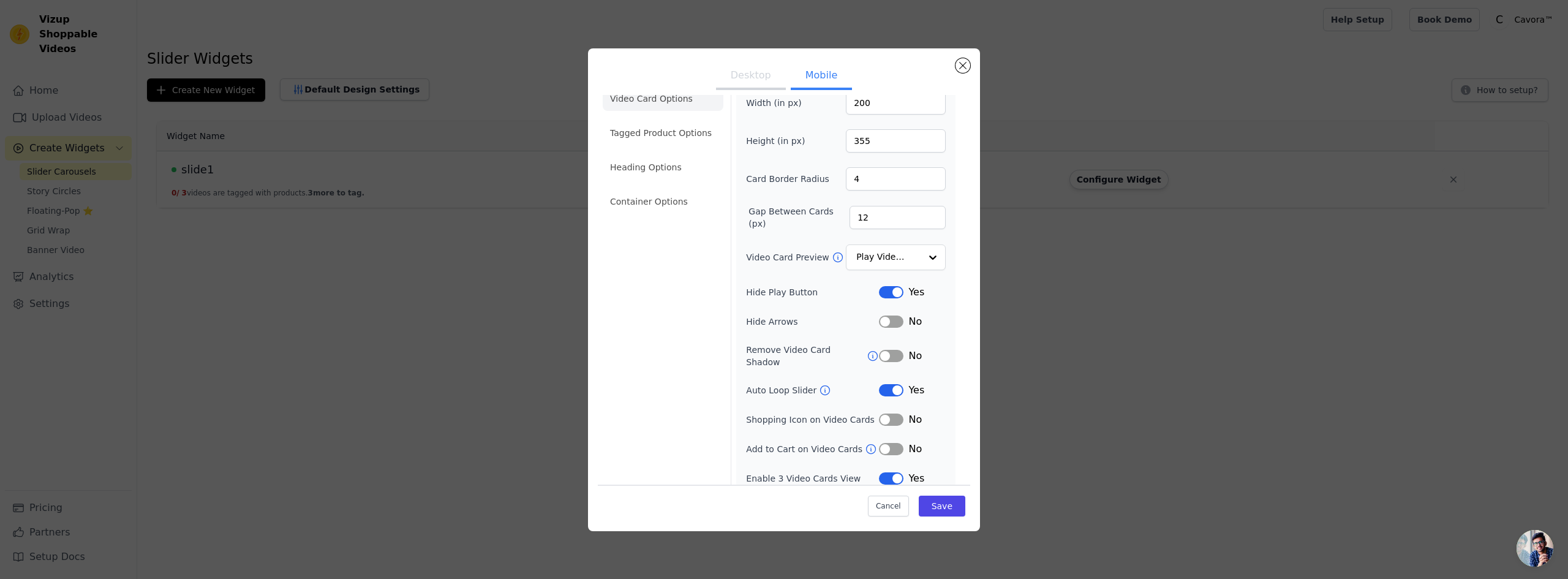
click at [759, 79] on button "Desktop" at bounding box center [751, 76] width 70 height 27
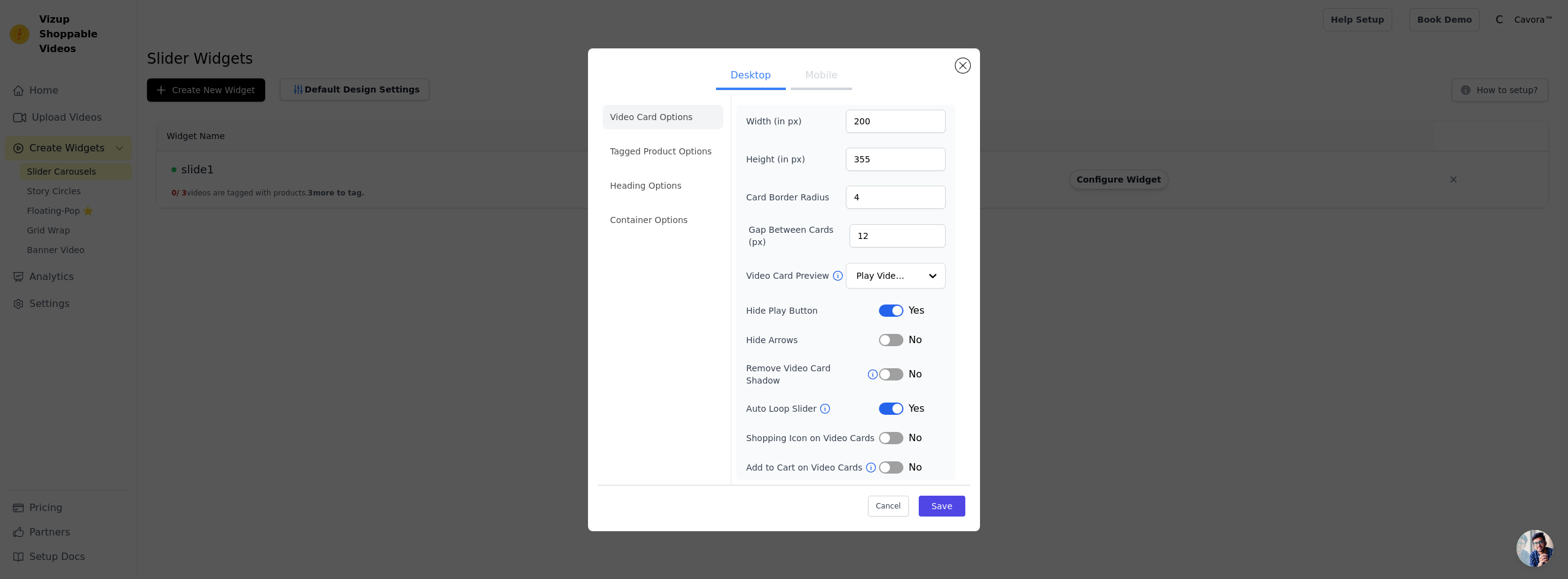
scroll to position [16, 0]
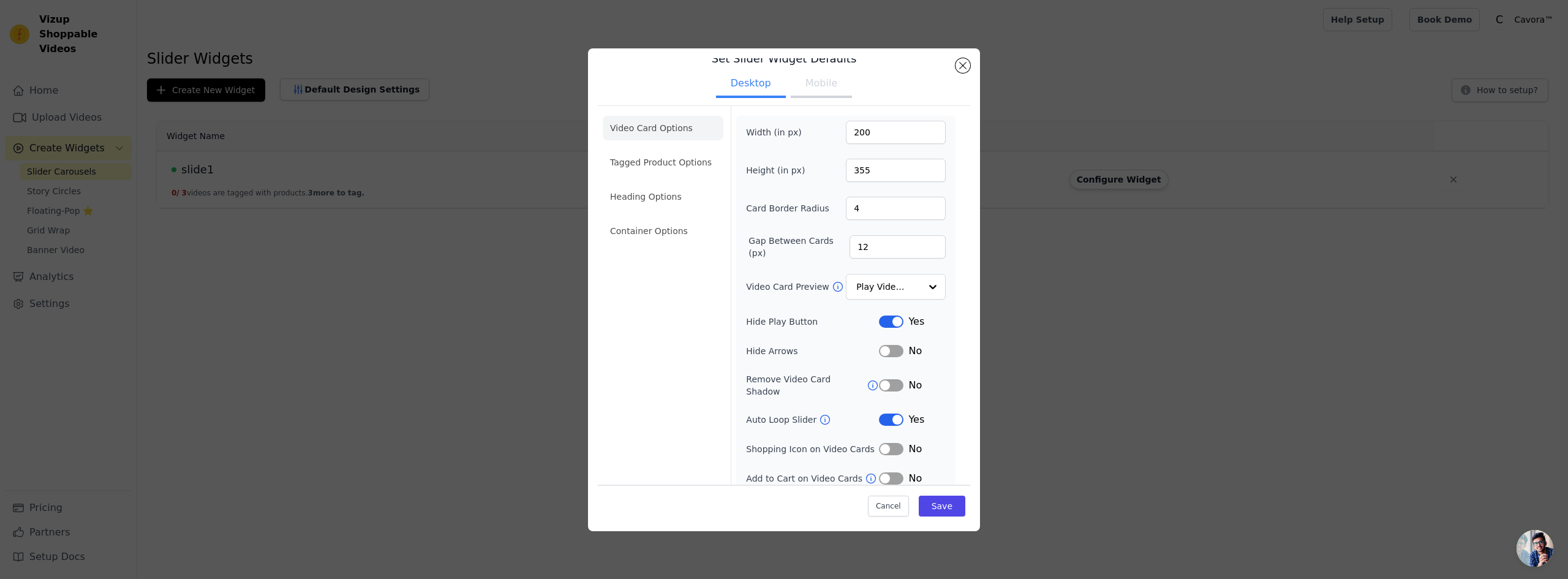
click at [811, 86] on button "Mobile" at bounding box center [822, 84] width 62 height 27
click at [958, 67] on button "Close modal" at bounding box center [963, 65] width 14 height 14
